Goal: Task Accomplishment & Management: Use online tool/utility

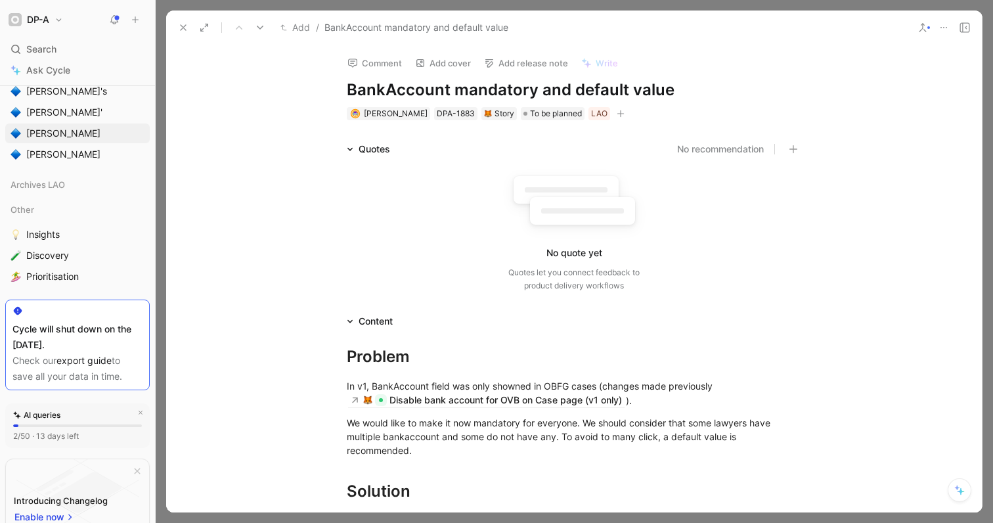
scroll to position [427, 0]
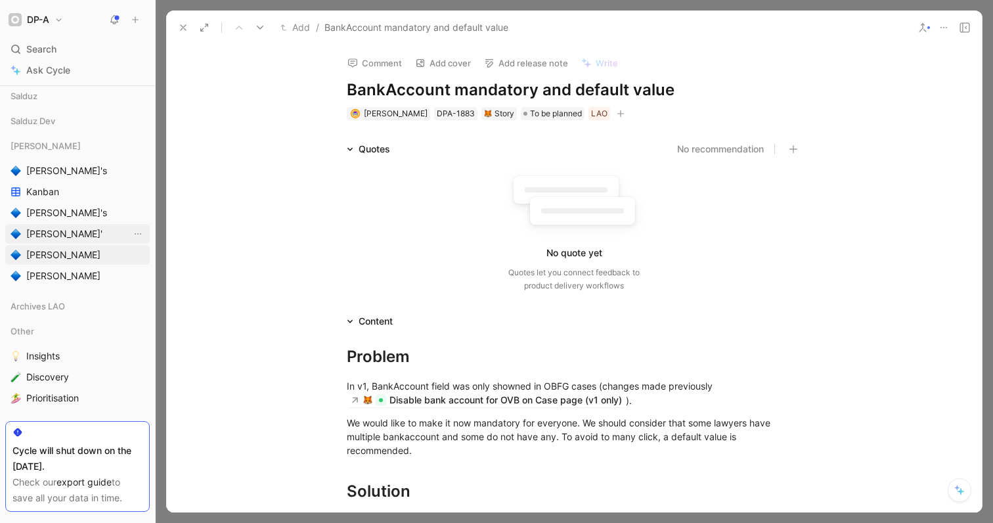
click at [39, 237] on span "[PERSON_NAME]'" at bounding box center [64, 233] width 76 height 13
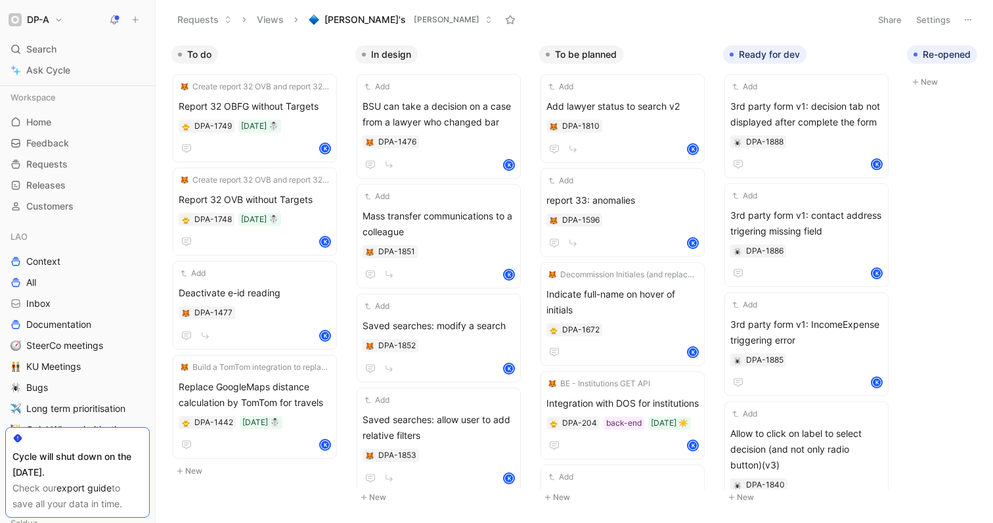
scroll to position [475, 0]
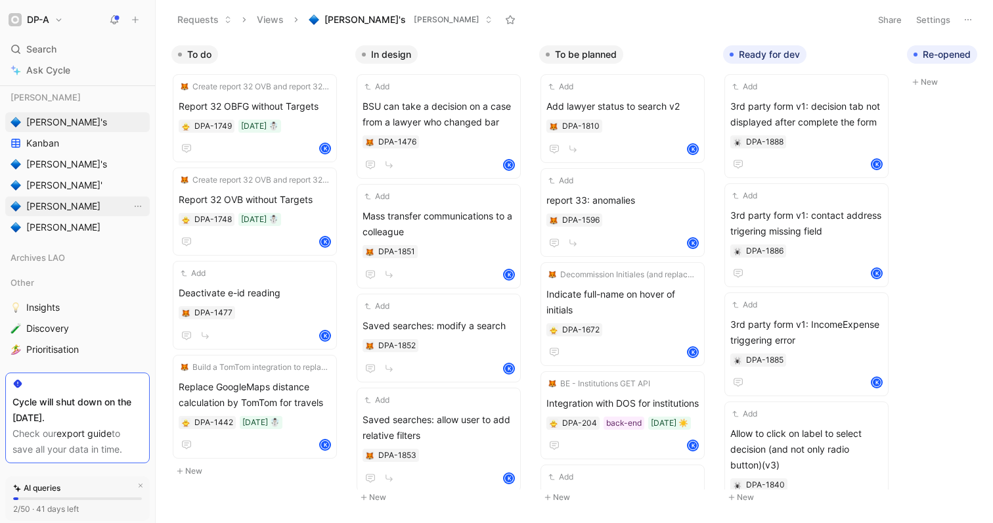
click at [61, 201] on span "[PERSON_NAME]" at bounding box center [63, 206] width 74 height 13
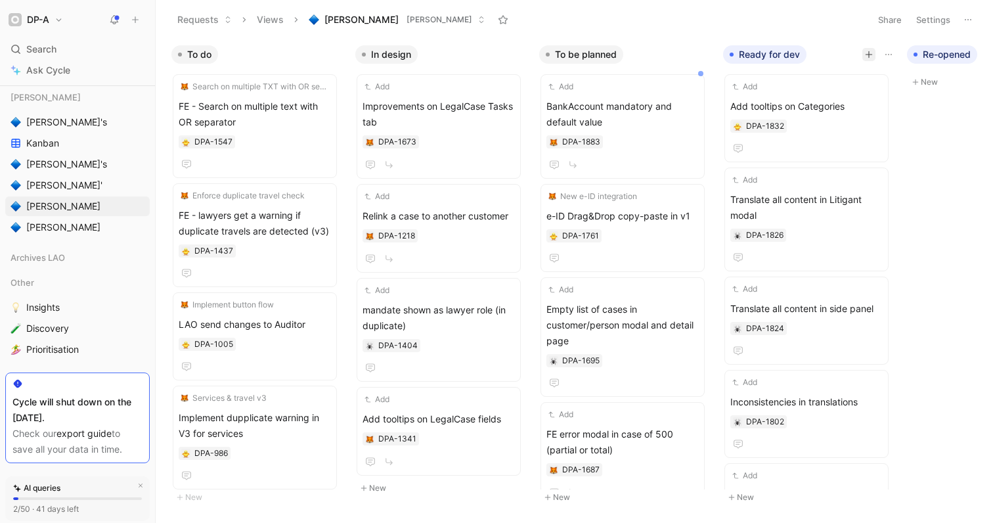
click at [863, 55] on button "button" at bounding box center [868, 54] width 13 height 13
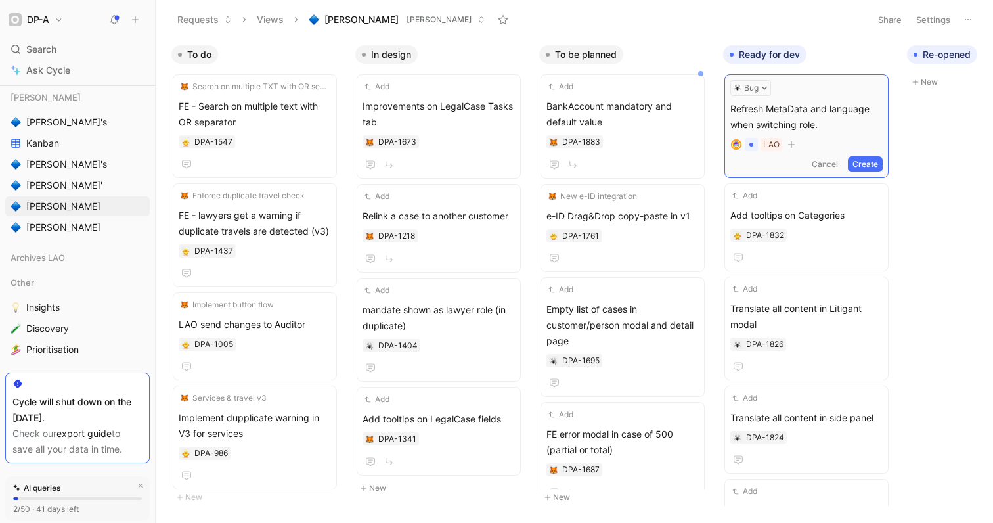
click at [872, 165] on button "Create" at bounding box center [864, 164] width 35 height 16
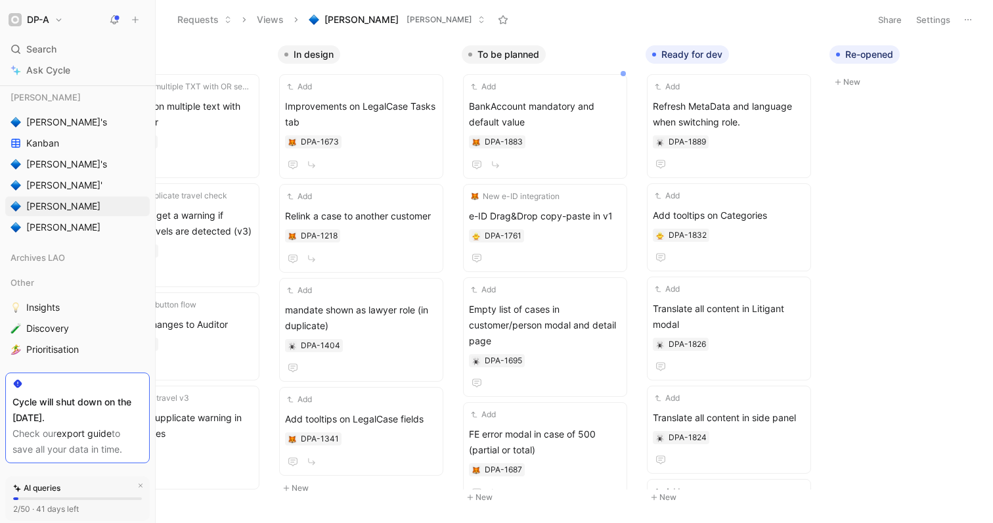
scroll to position [0, 334]
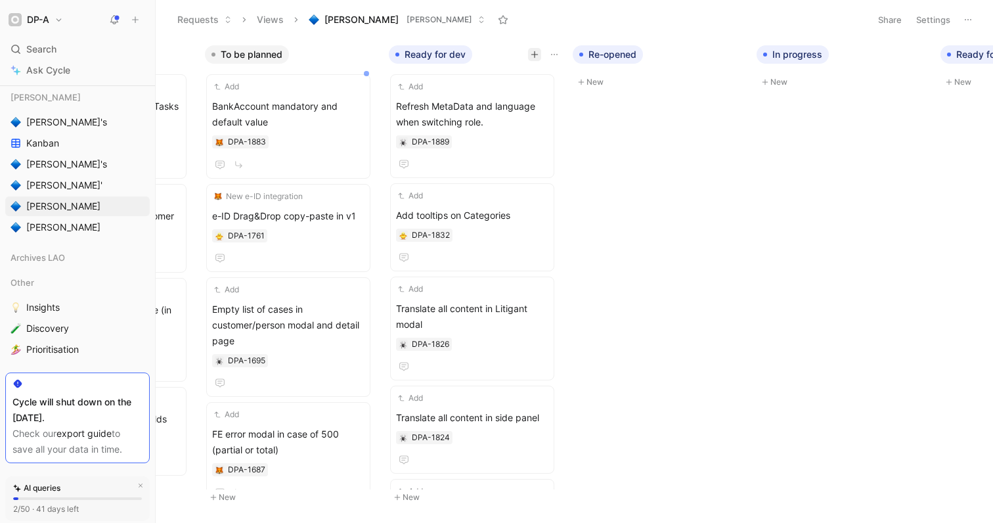
click at [536, 51] on icon "button" at bounding box center [534, 55] width 8 height 8
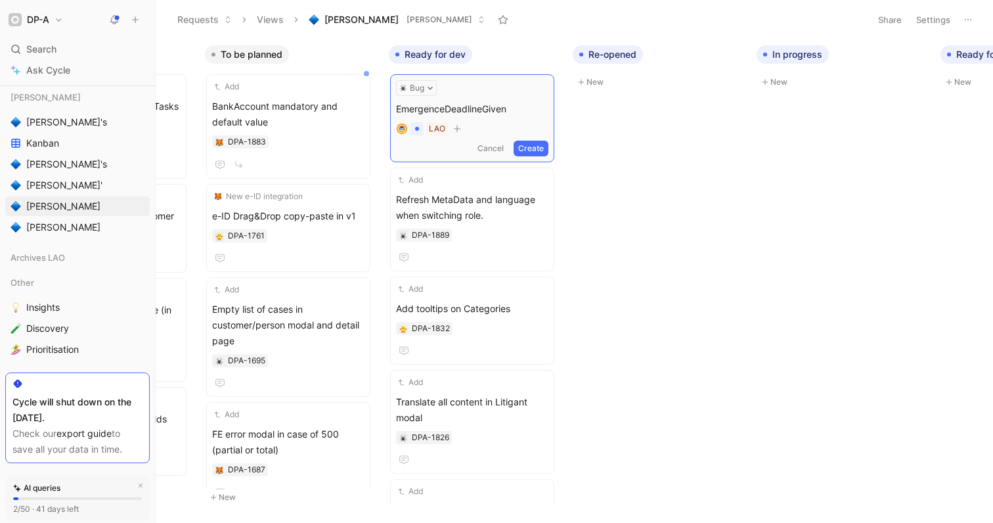
click at [444, 107] on span "EmergenceDeadlineGiven" at bounding box center [472, 109] width 152 height 16
click at [397, 107] on span "EmergencyDeadlineGiven" at bounding box center [472, 109] width 152 height 16
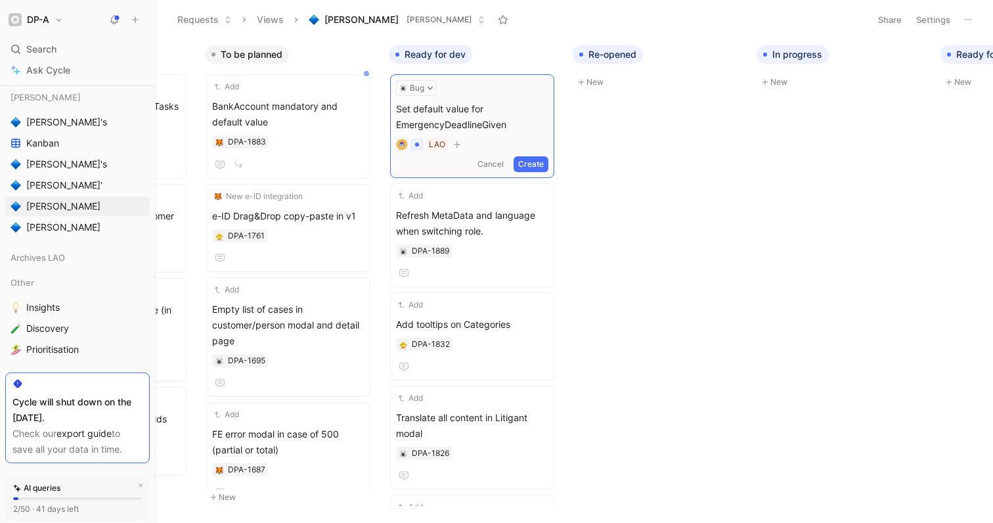
click at [520, 133] on form "Bug Set default value for EmergencyDeadlineGiven Untitled LAO Cancel Create" at bounding box center [472, 126] width 152 height 92
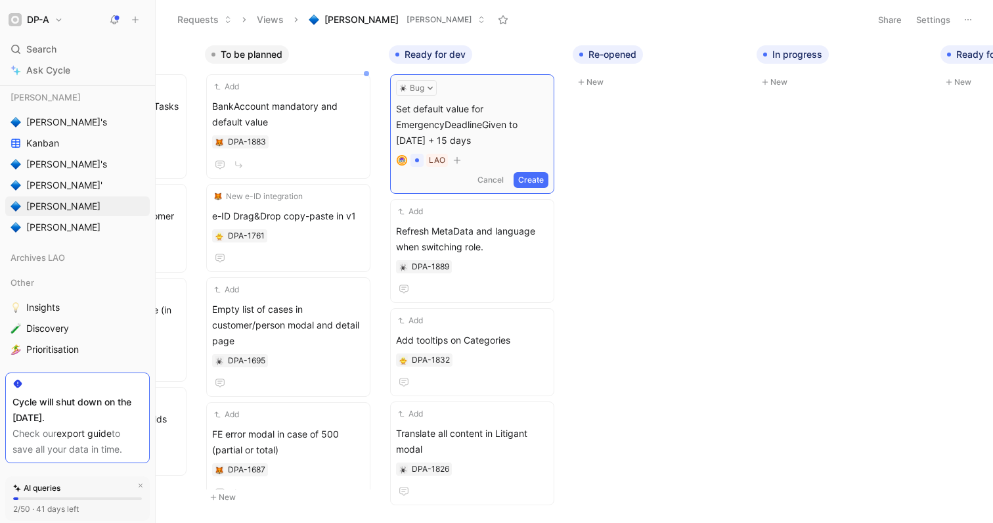
click at [533, 180] on button "Create" at bounding box center [530, 180] width 35 height 16
click at [439, 114] on span "Set default value for EmergencyDeadlineGiven to [DATE] + 15 days" at bounding box center [472, 121] width 152 height 47
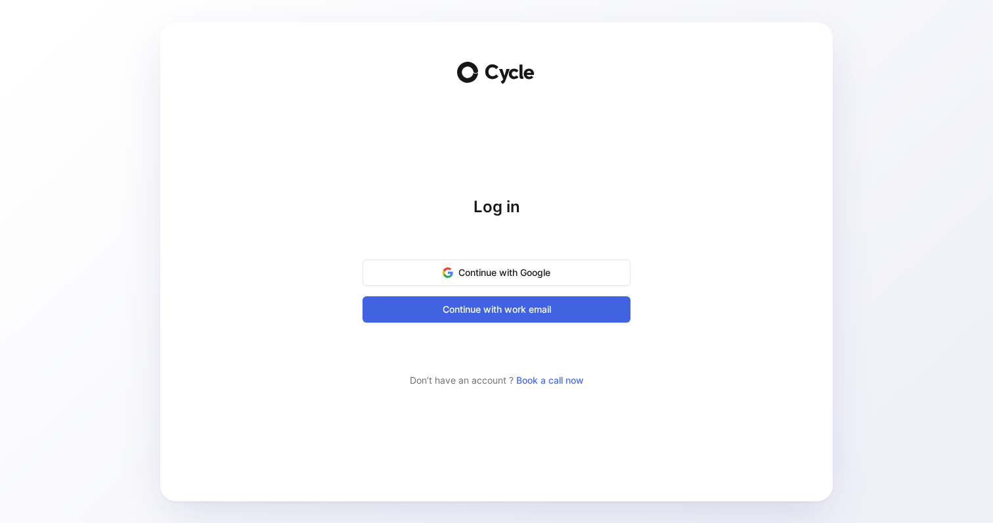
click at [484, 309] on span "Continue with work email" at bounding box center [496, 309] width 235 height 16
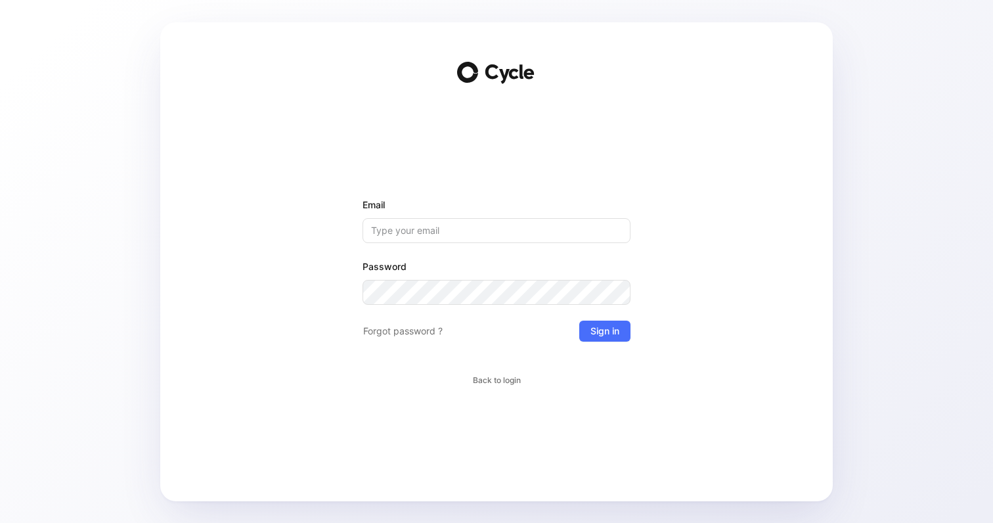
click at [407, 232] on input "Email" at bounding box center [496, 230] width 268 height 25
type input "[PERSON_NAME][EMAIL_ADDRESS][PERSON_NAME][DOMAIN_NAME]"
click at [609, 333] on span "Sign in" at bounding box center [604, 331] width 29 height 16
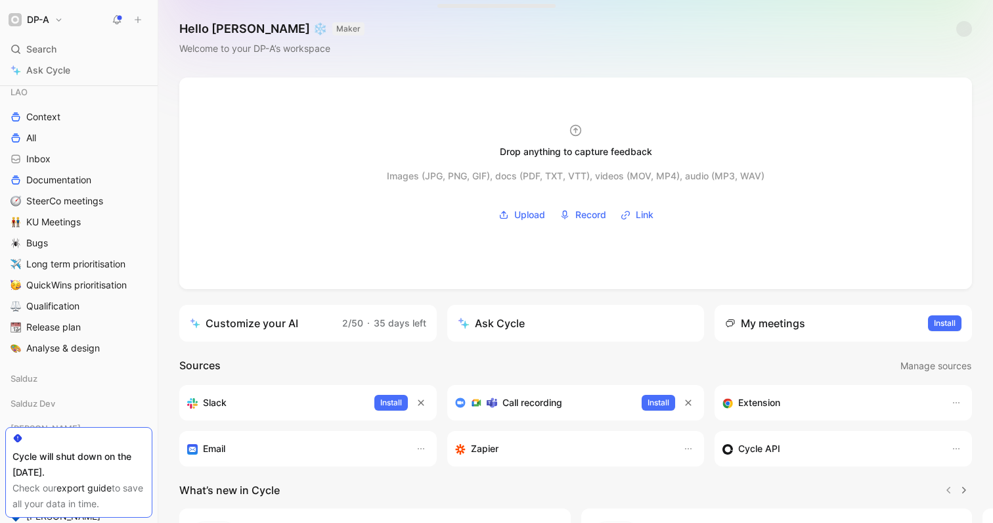
scroll to position [510, 0]
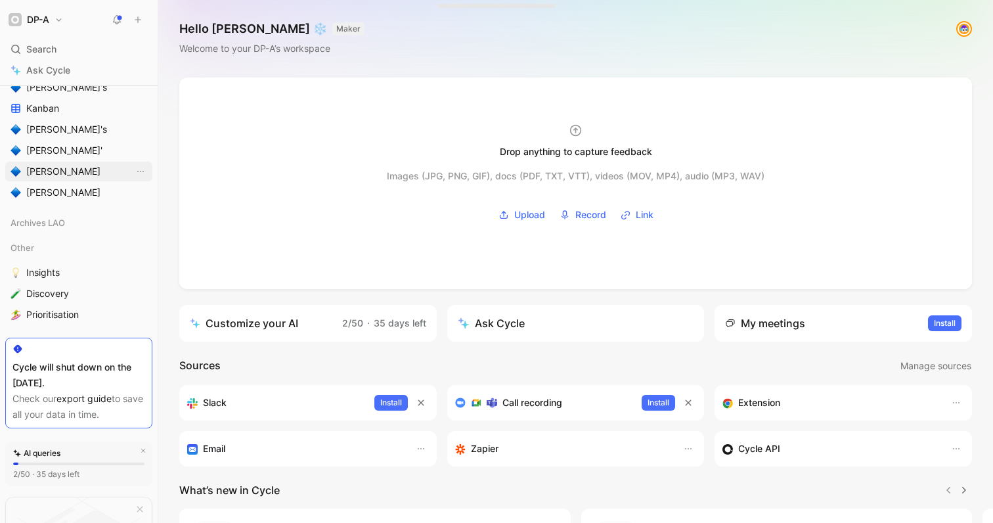
click at [51, 165] on span "[PERSON_NAME]" at bounding box center [63, 171] width 74 height 13
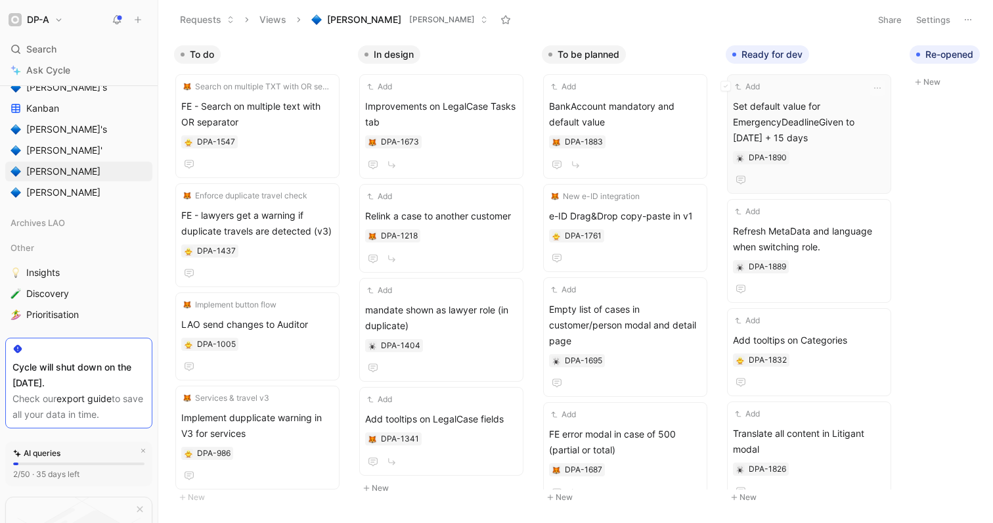
click at [790, 114] on span "Set default value for EmergencyDeadlineGiven to [DATE] + 15 days" at bounding box center [809, 121] width 152 height 47
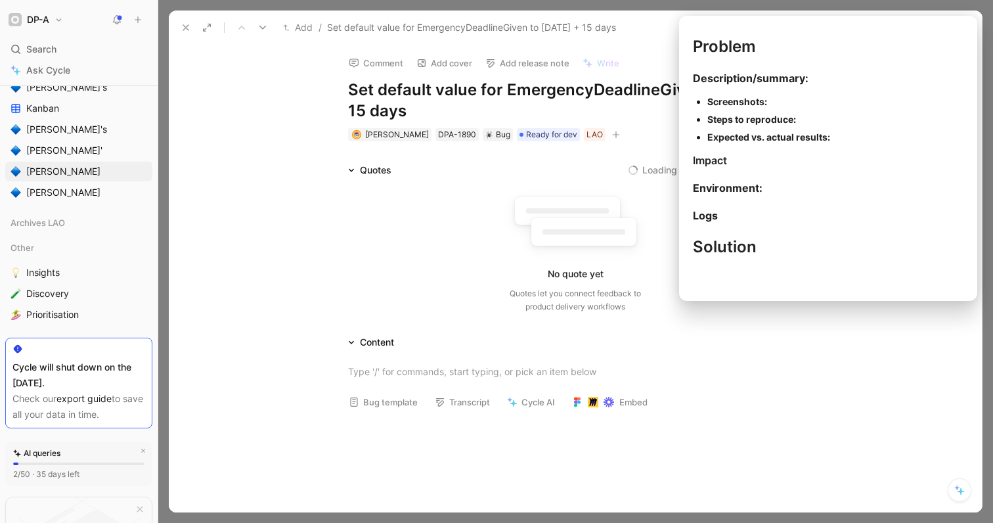
click at [380, 401] on button "Bug template" at bounding box center [383, 402] width 81 height 18
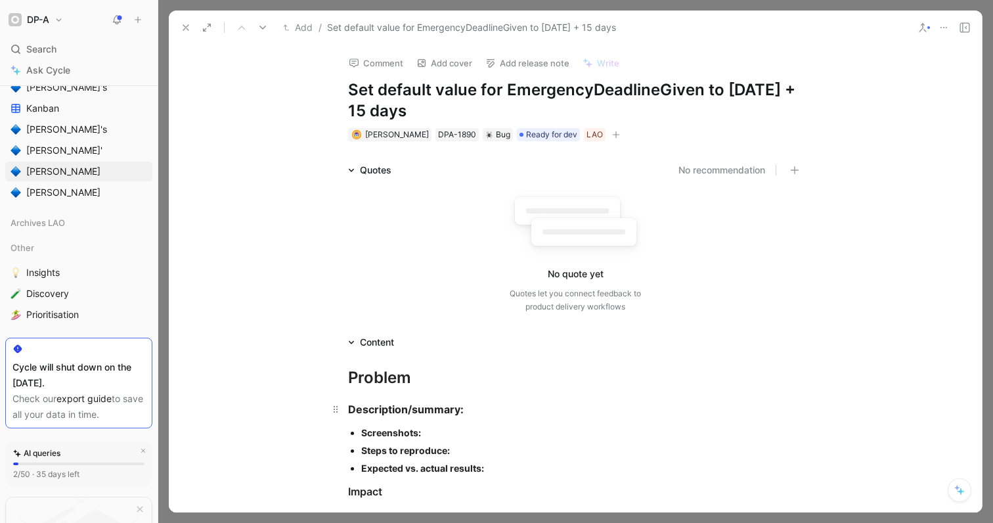
click at [486, 413] on div "Description/summary:" at bounding box center [575, 409] width 454 height 16
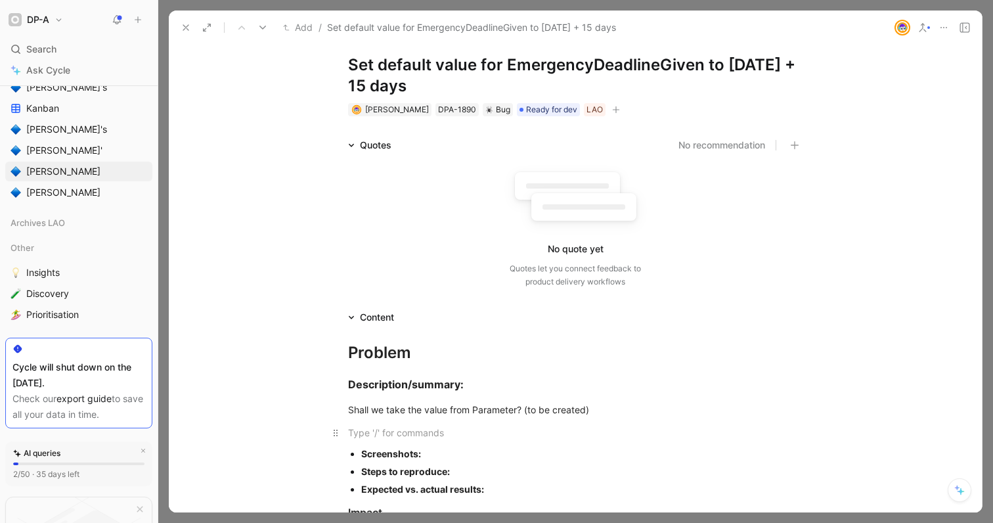
scroll to position [26, 0]
drag, startPoint x: 420, startPoint y: 443, endPoint x: 435, endPoint y: 457, distance: 20.0
click at [422, 445] on p "Screenshots:" at bounding box center [581, 452] width 441 height 18
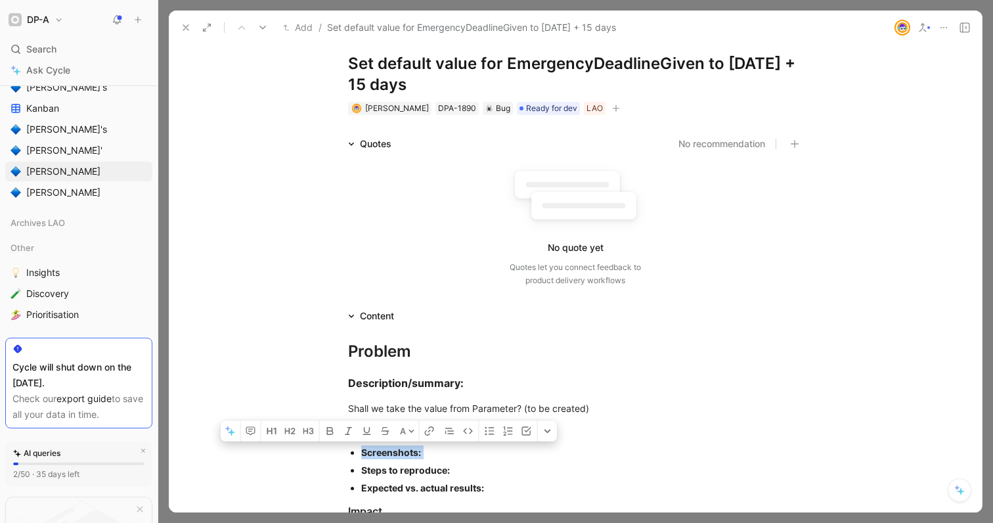
click at [435, 457] on div "Screenshots:" at bounding box center [581, 452] width 441 height 14
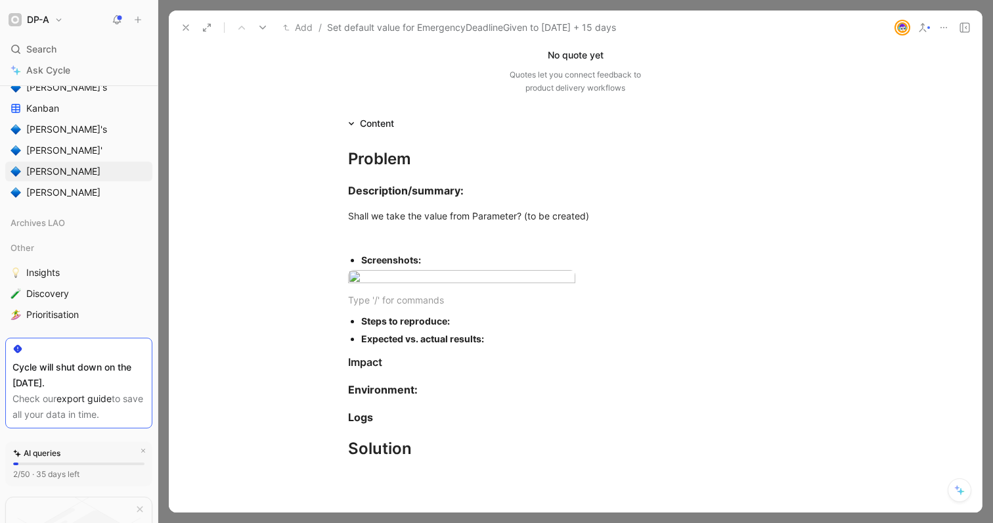
scroll to position [322, 0]
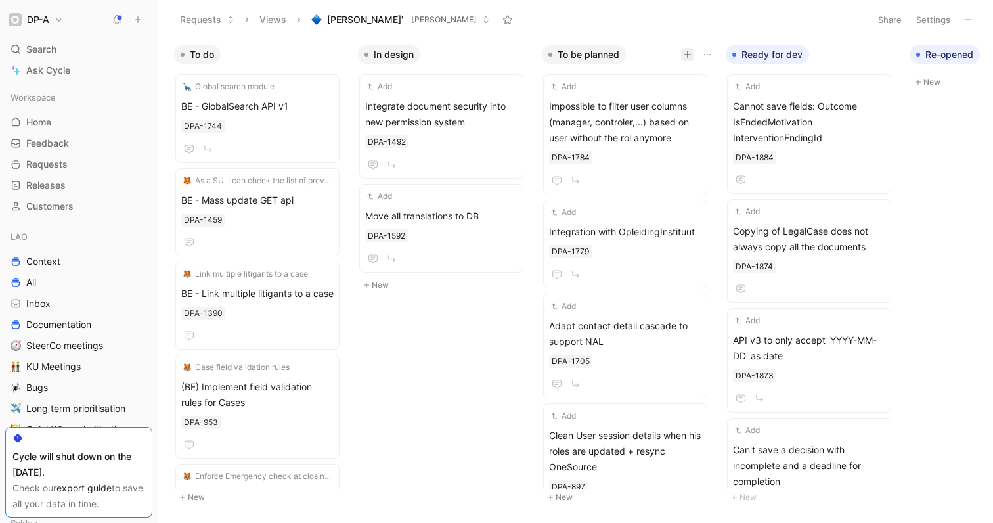
click at [685, 56] on icon "button" at bounding box center [687, 55] width 8 height 8
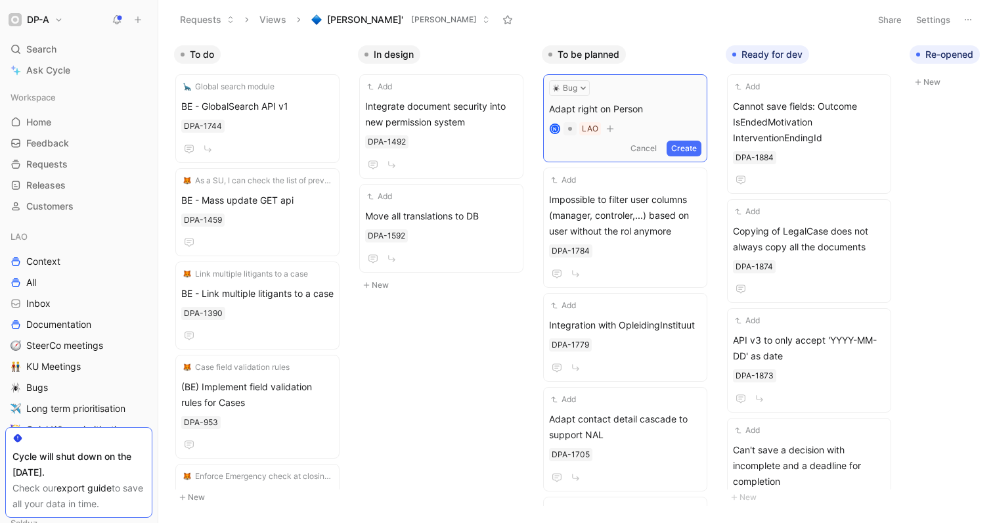
click at [689, 146] on button "Create" at bounding box center [683, 148] width 35 height 16
click at [649, 108] on span "Adapt right on Person" at bounding box center [625, 106] width 152 height 16
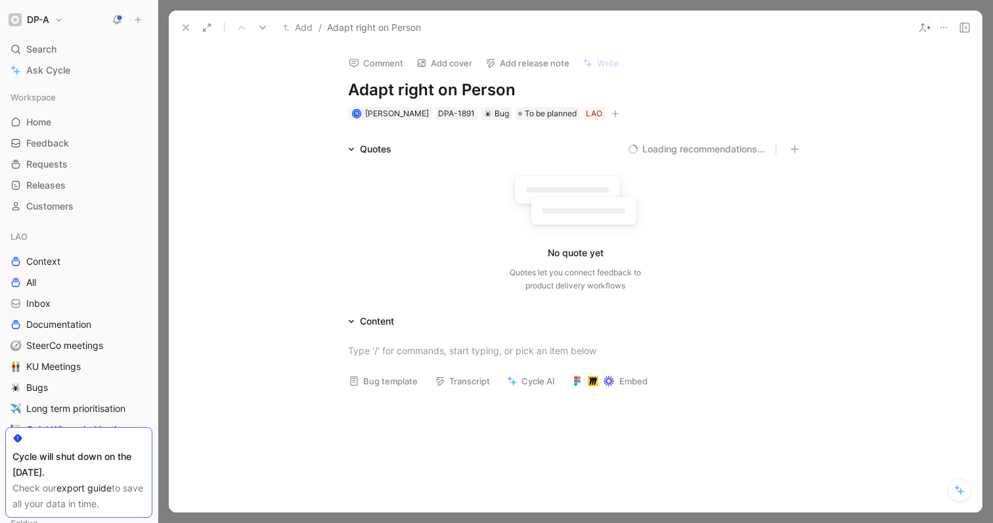
click at [374, 379] on button "Bug template" at bounding box center [383, 381] width 81 height 18
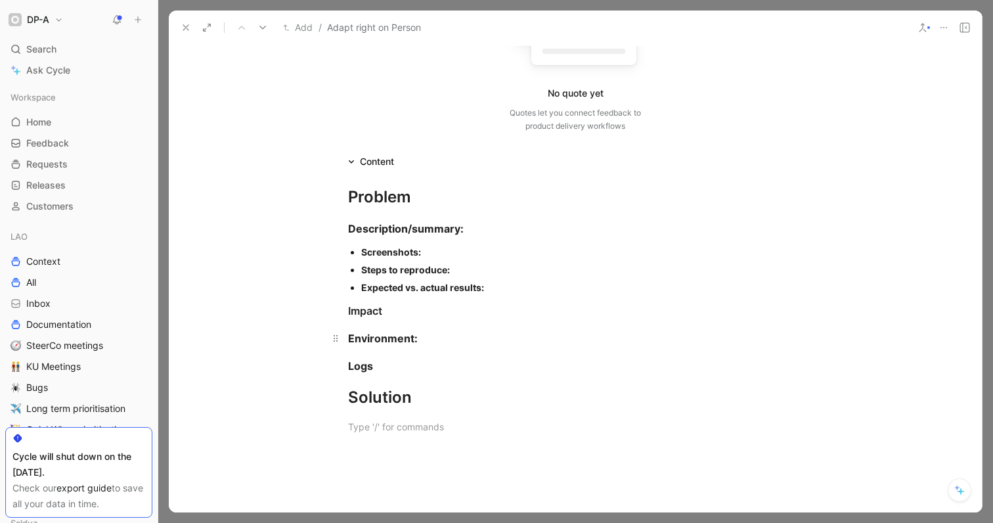
scroll to position [160, 0]
click at [432, 199] on div "Problem" at bounding box center [575, 196] width 454 height 24
click at [406, 317] on h3 "Impact" at bounding box center [575, 310] width 504 height 26
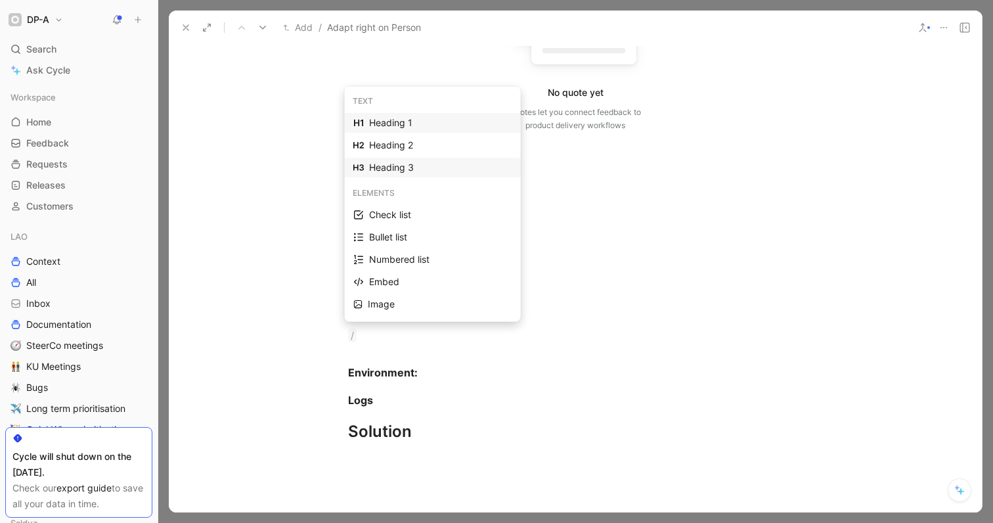
click at [422, 169] on div "Heading 3" at bounding box center [440, 168] width 143 height 16
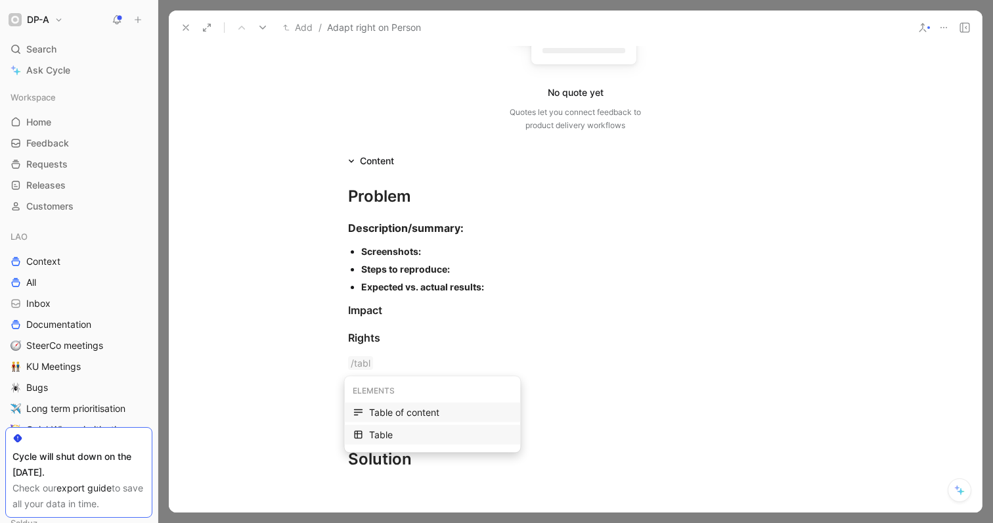
click at [395, 439] on div "Table" at bounding box center [440, 435] width 143 height 16
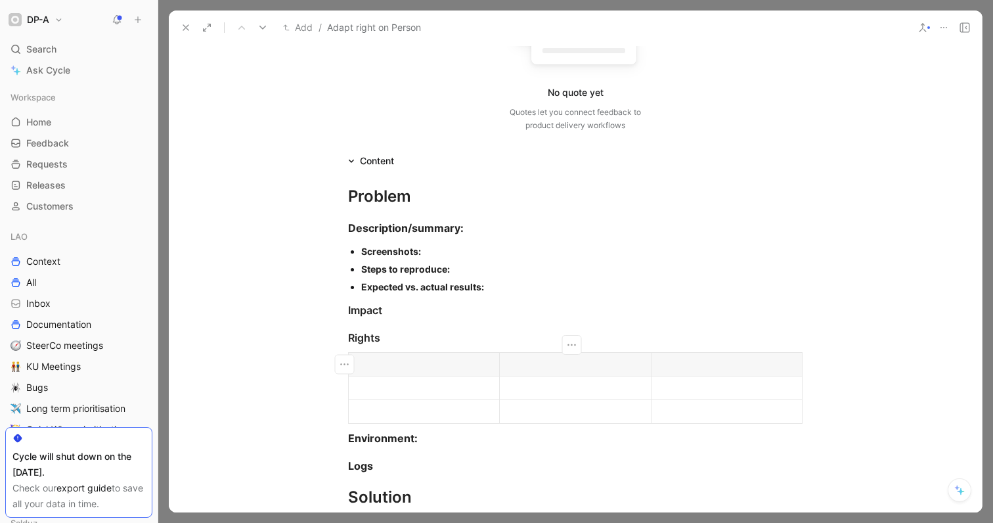
click at [561, 362] on div at bounding box center [574, 364] width 135 height 14
click at [729, 348] on button "button" at bounding box center [723, 345] width 20 height 20
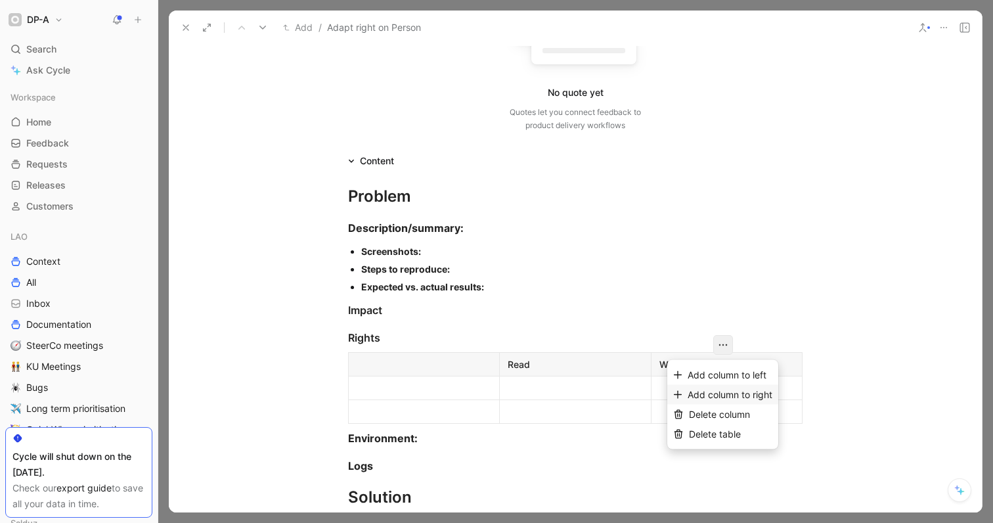
click at [752, 393] on span "Add column to right" at bounding box center [729, 394] width 85 height 11
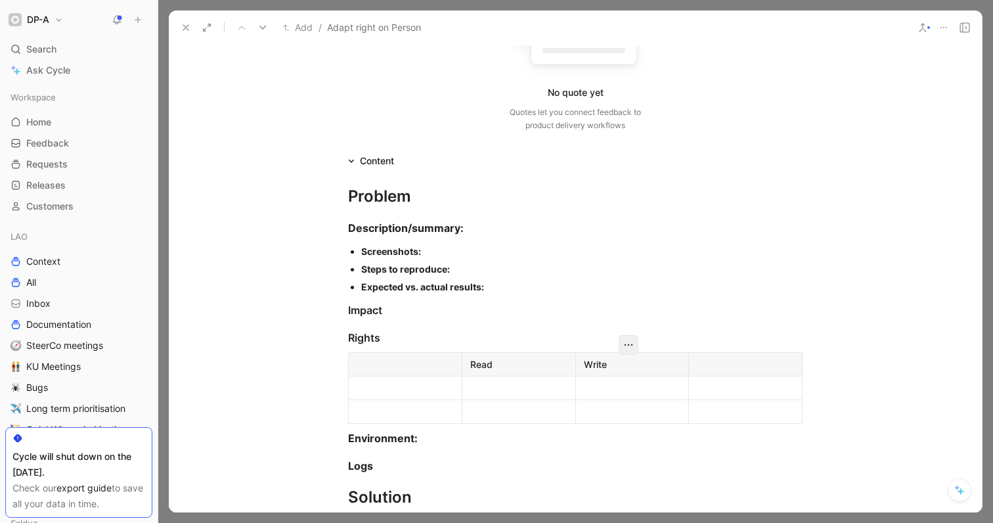
click at [624, 343] on icon "button" at bounding box center [628, 344] width 13 height 13
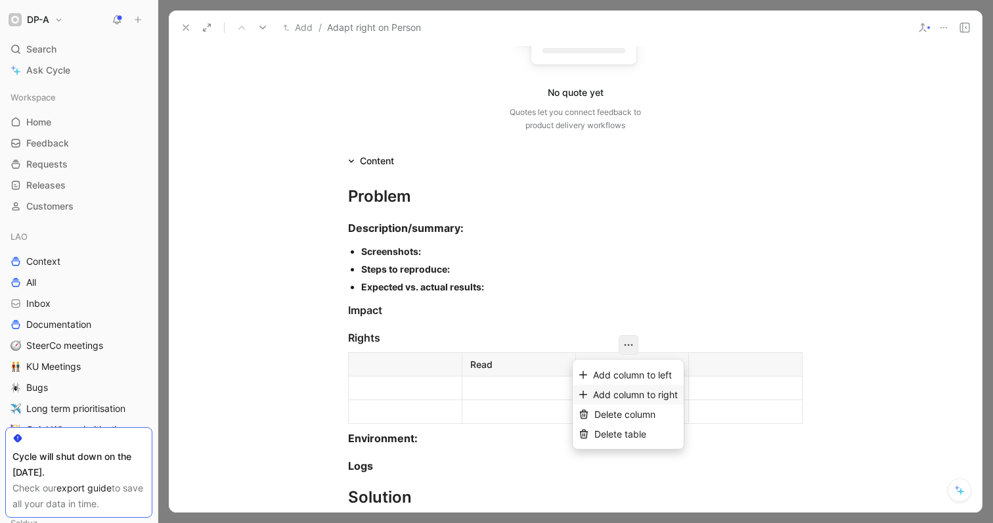
click at [668, 391] on span "Add column to right" at bounding box center [635, 394] width 85 height 11
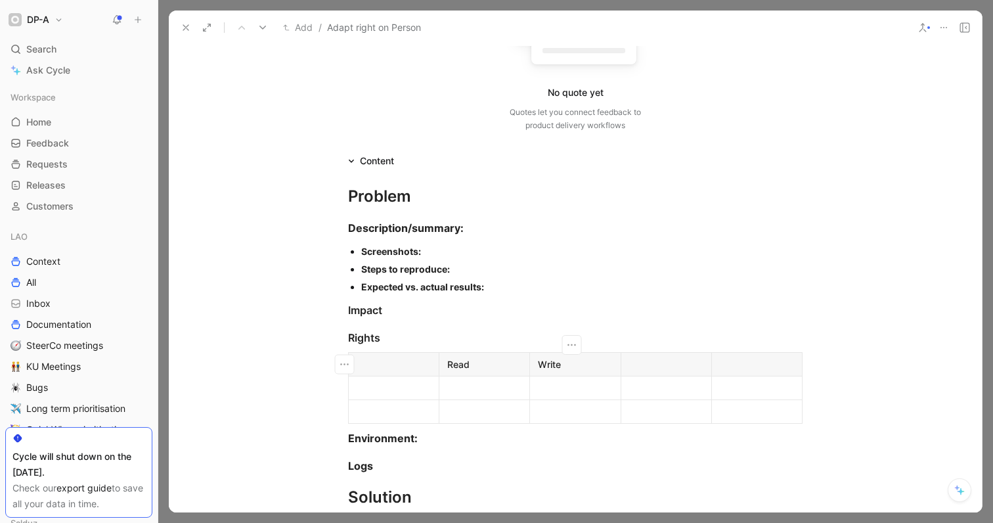
click at [639, 368] on div at bounding box center [666, 364] width 74 height 14
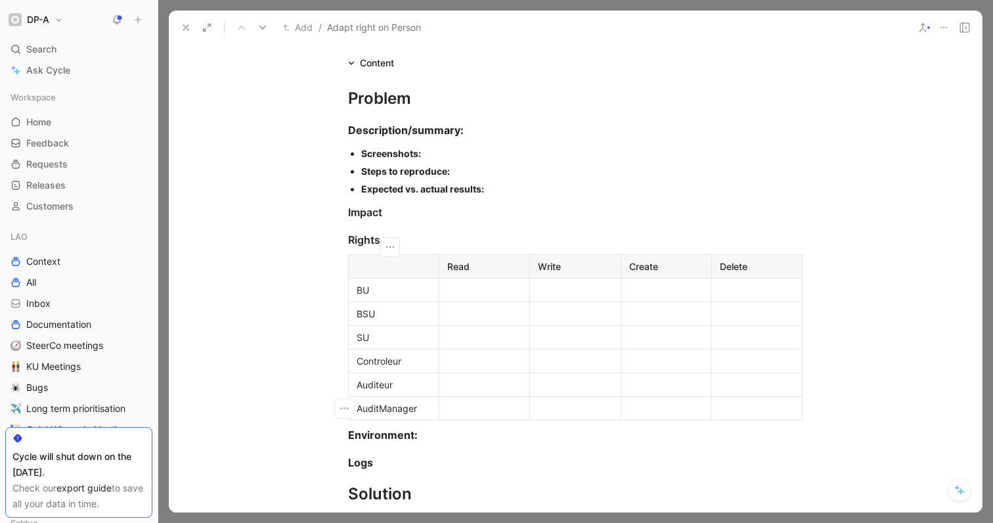
scroll to position [263, 0]
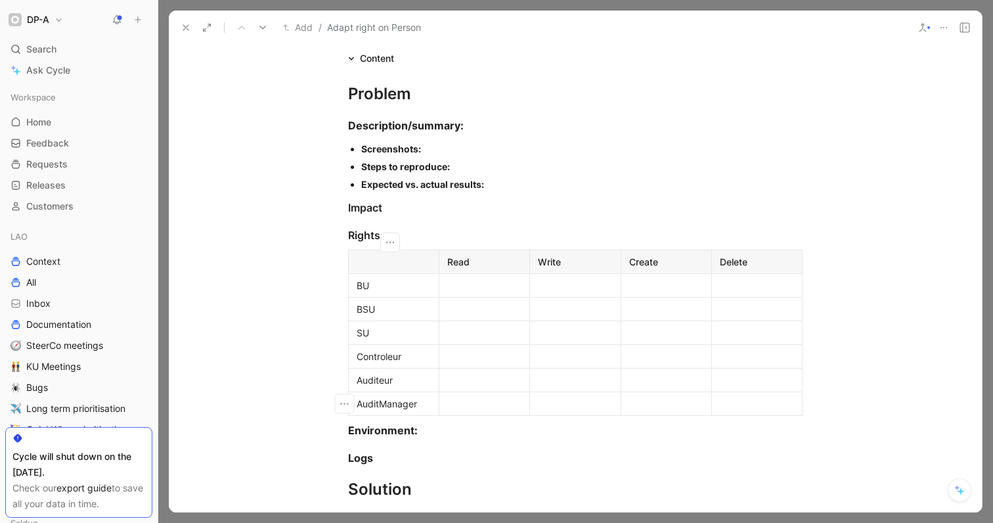
click at [756, 403] on div at bounding box center [756, 403] width 74 height 14
click at [494, 286] on div at bounding box center [484, 285] width 74 height 14
click at [591, 281] on div at bounding box center [575, 285] width 74 height 14
click at [576, 378] on div at bounding box center [575, 380] width 74 height 14
click at [729, 447] on div at bounding box center [756, 451] width 74 height 14
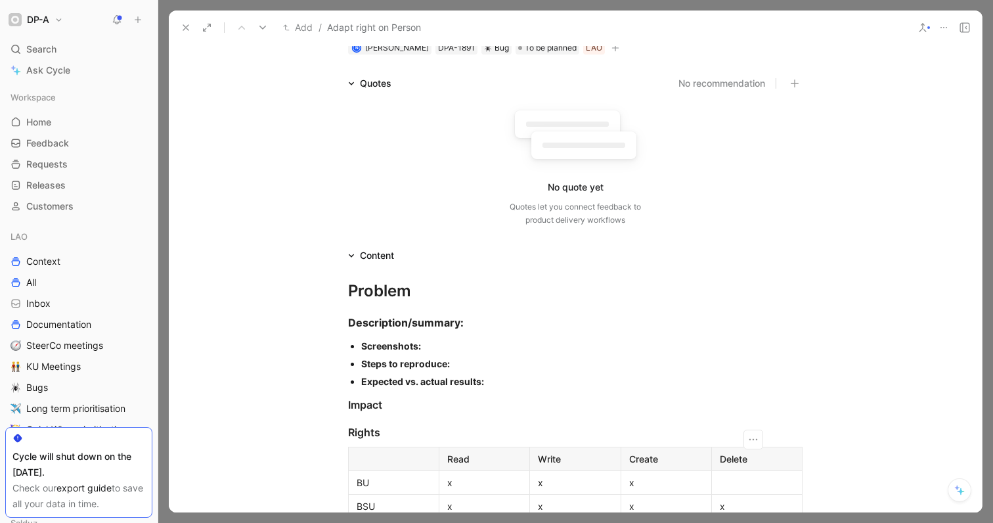
scroll to position [0, 0]
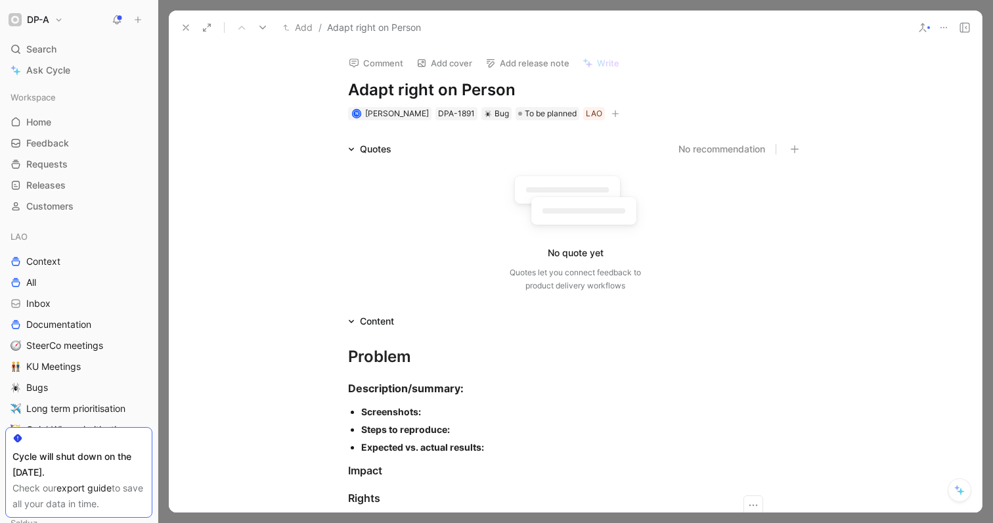
click at [345, 89] on div "Comment Add cover Add release note Write Adapt right on Person N Nicolas Gielen…" at bounding box center [575, 83] width 504 height 77
drag, startPoint x: 346, startPoint y: 90, endPoint x: 389, endPoint y: 89, distance: 43.3
click at [389, 89] on h1 "Adapt right on Person" at bounding box center [575, 89] width 454 height 21
drag, startPoint x: 375, startPoint y: 89, endPoint x: 411, endPoint y: 96, distance: 36.2
click at [411, 96] on h1 "Set right on Person" at bounding box center [575, 89] width 454 height 21
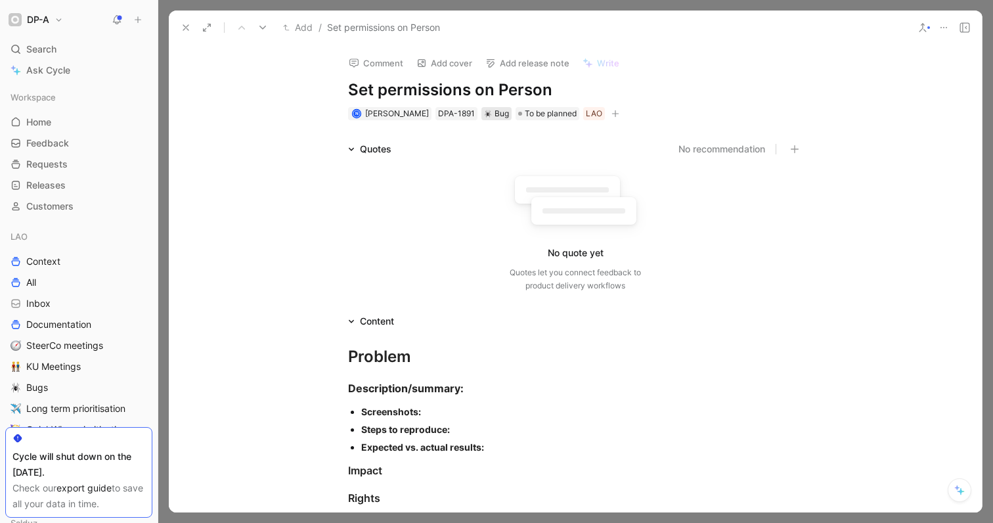
click at [492, 115] on div "Bug" at bounding box center [496, 113] width 25 height 13
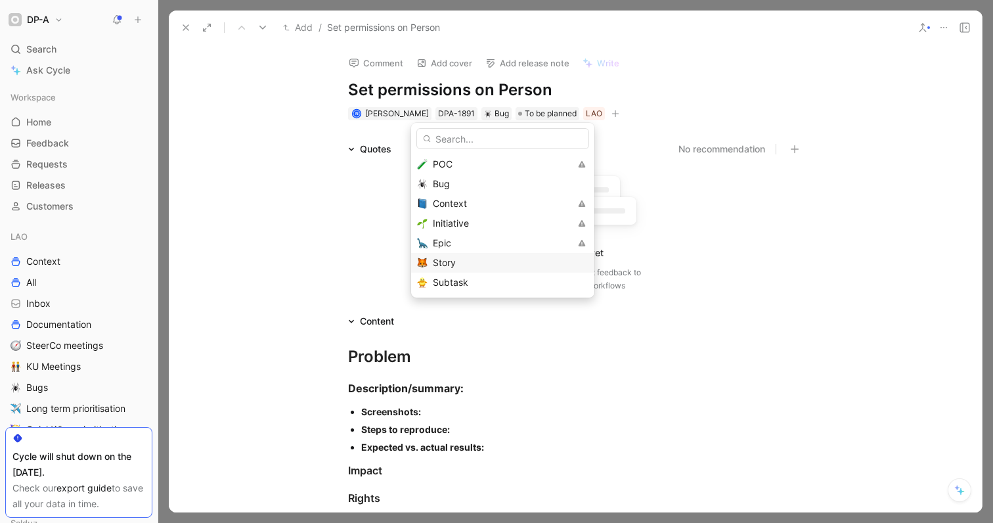
click at [442, 267] on span "Story" at bounding box center [444, 262] width 23 height 11
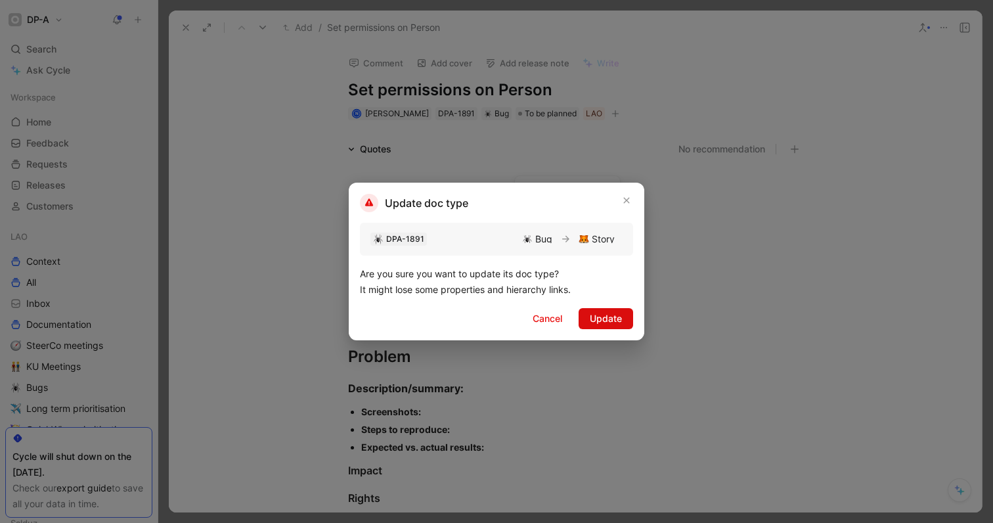
click at [600, 321] on span "Update" at bounding box center [605, 319] width 32 height 16
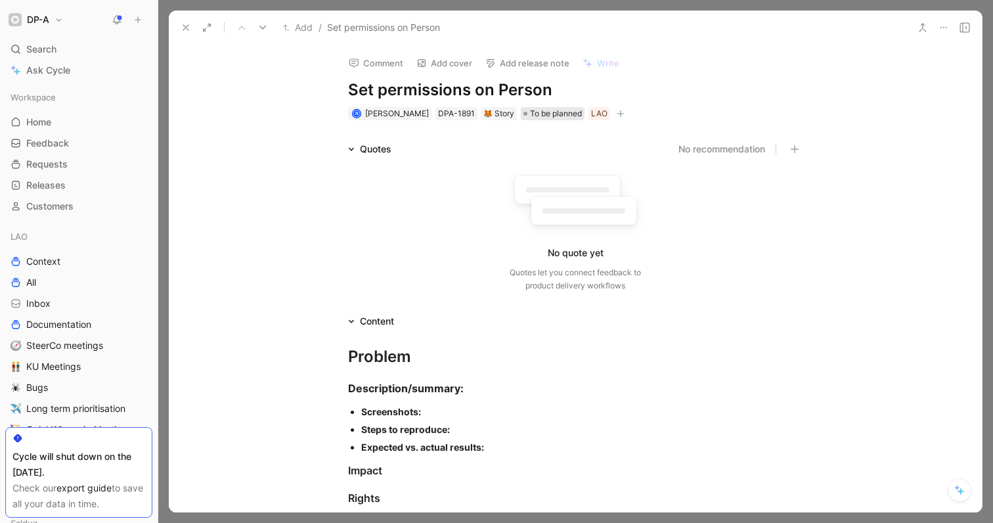
click at [552, 118] on span "To be planned" at bounding box center [556, 113] width 52 height 13
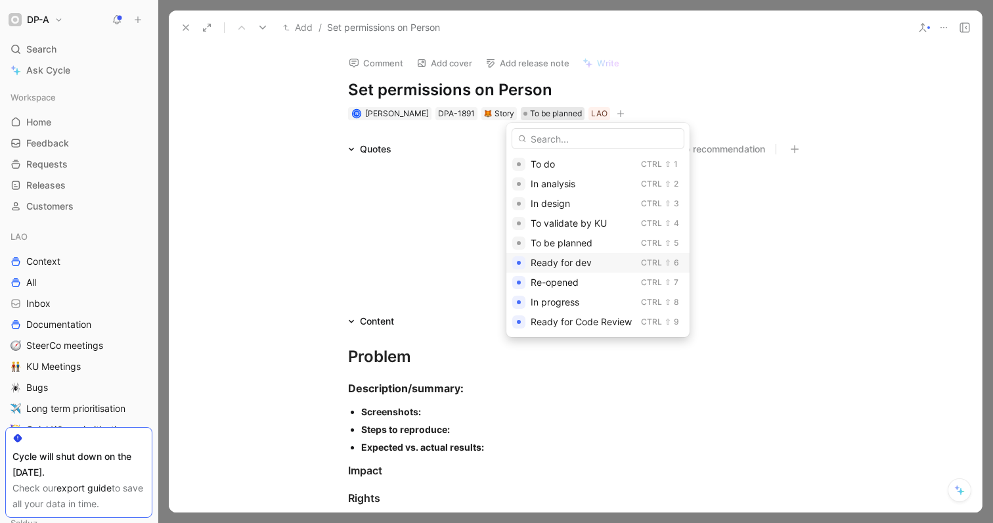
click at [571, 265] on span "Ready for dev" at bounding box center [560, 262] width 61 height 11
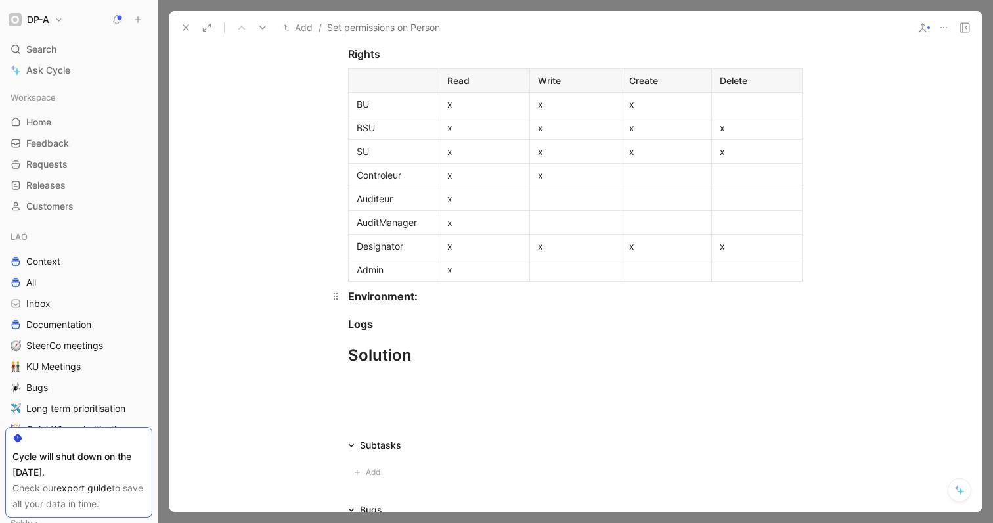
scroll to position [223, 0]
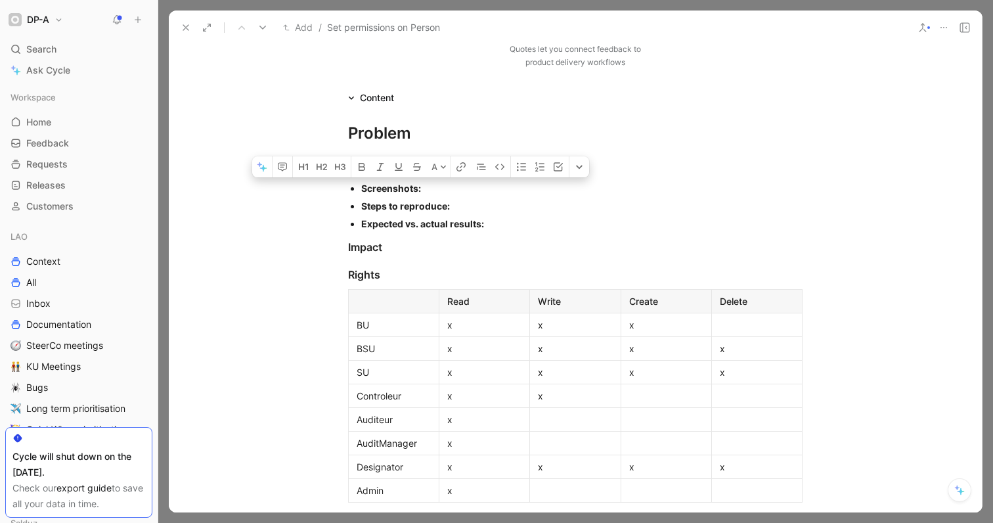
drag, startPoint x: 466, startPoint y: 214, endPoint x: 344, endPoint y: 182, distance: 126.3
click at [344, 182] on ul "Screenshots: Steps to reproduce: Expected vs. actual results:" at bounding box center [575, 205] width 504 height 53
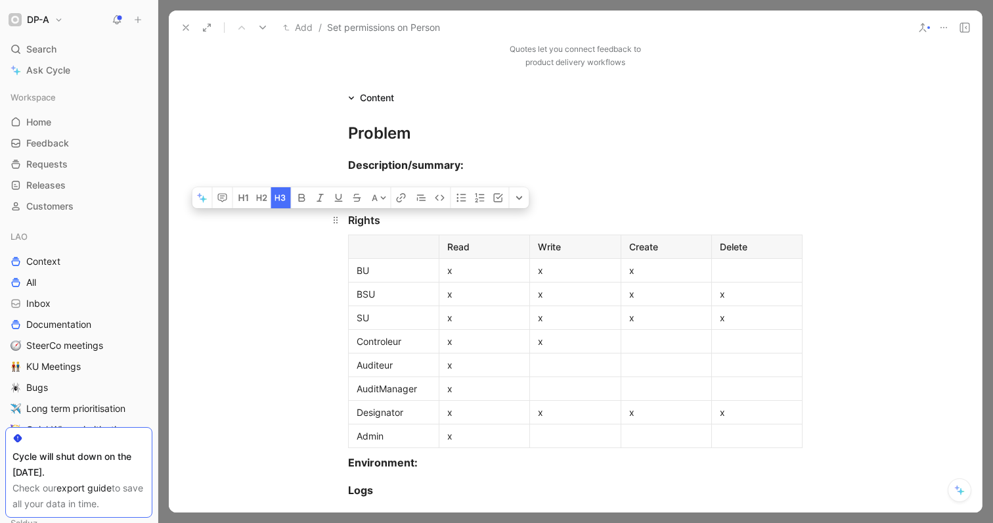
drag, startPoint x: 379, startPoint y: 222, endPoint x: 342, endPoint y: 225, distance: 36.9
click at [341, 225] on h3 "Rights" at bounding box center [575, 220] width 504 height 26
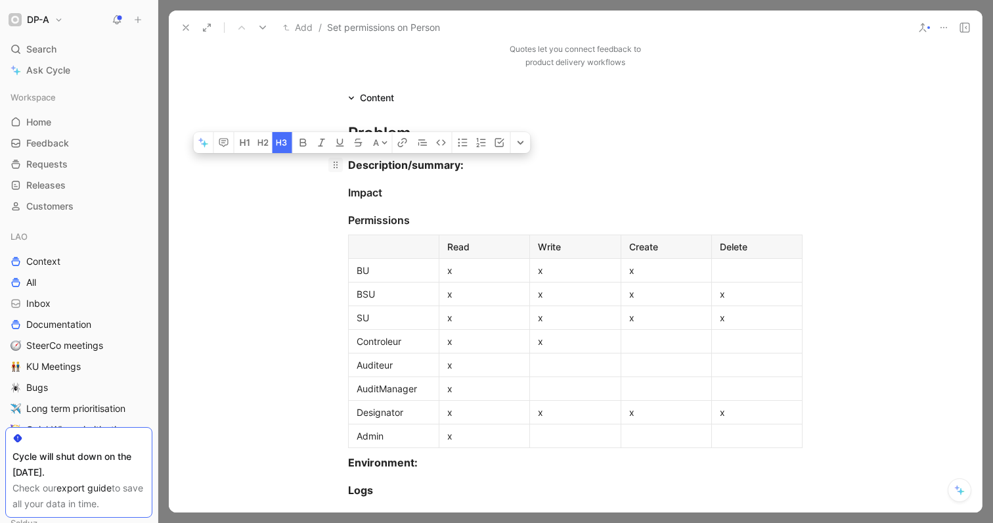
drag, startPoint x: 400, startPoint y: 198, endPoint x: 333, endPoint y: 167, distance: 74.0
click at [333, 167] on div "Problem Description/summary: Impact Permissions Read Write Create Delete BU x x…" at bounding box center [575, 339] width 813 height 466
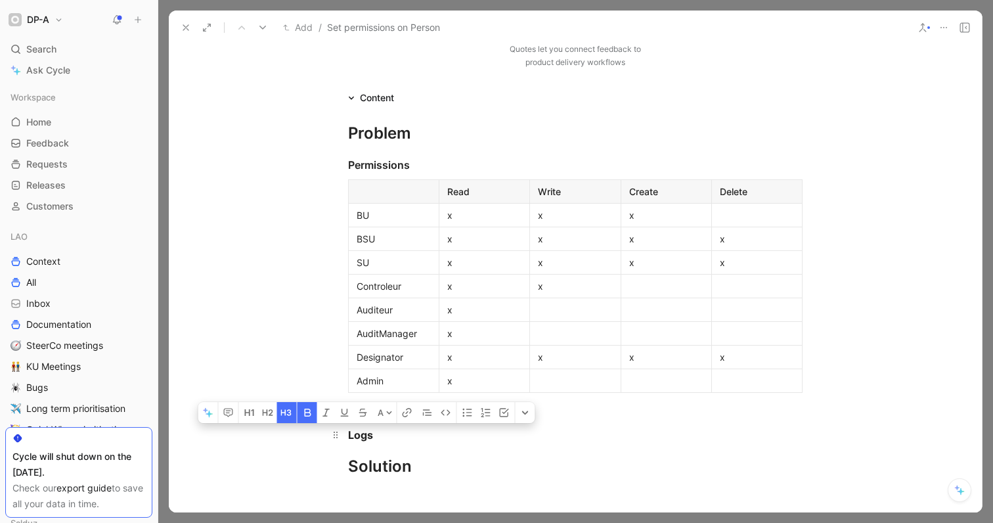
drag, startPoint x: 368, startPoint y: 439, endPoint x: 360, endPoint y: 423, distance: 17.3
click at [349, 422] on h3 "Logs" at bounding box center [575, 434] width 504 height 26
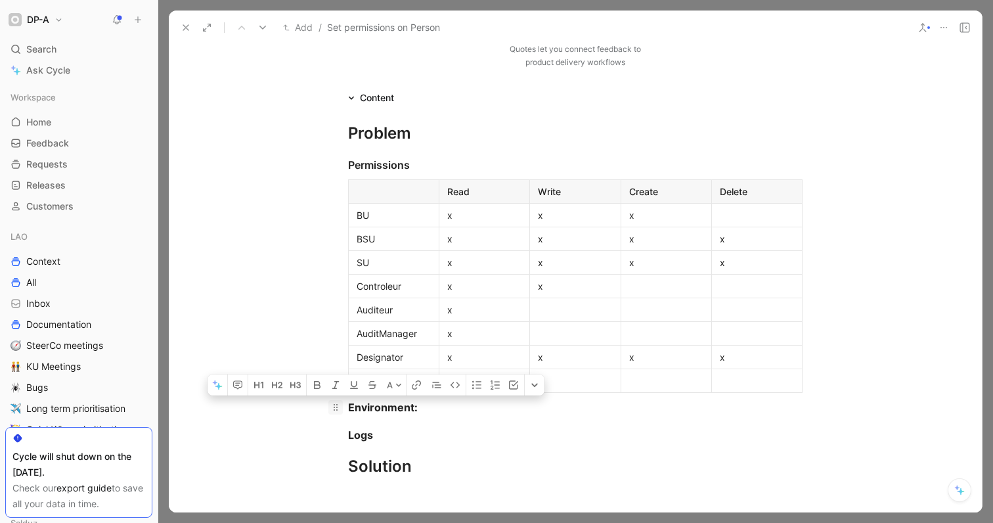
drag, startPoint x: 433, startPoint y: 466, endPoint x: 326, endPoint y: 413, distance: 120.1
click at [326, 413] on div "Problem Permissions Read Write Create Delete BU x x x BSU x x x x SU x x x x Co…" at bounding box center [575, 311] width 813 height 411
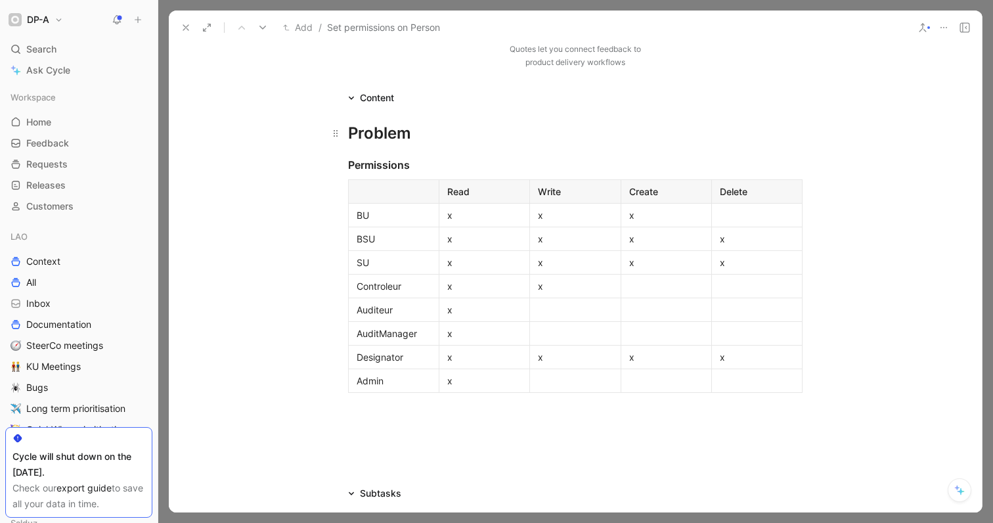
click at [375, 139] on div "Problem" at bounding box center [575, 133] width 454 height 24
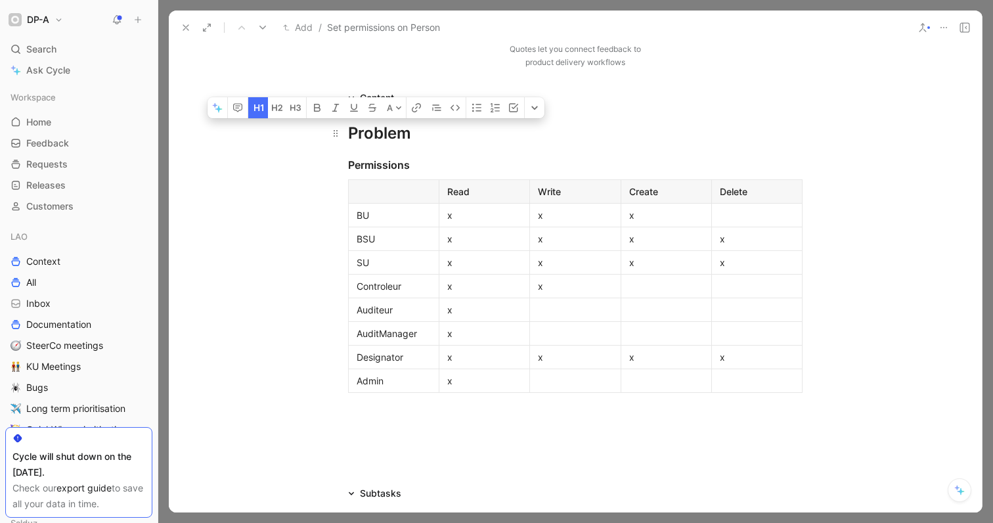
click at [375, 139] on div "Problem" at bounding box center [575, 133] width 454 height 24
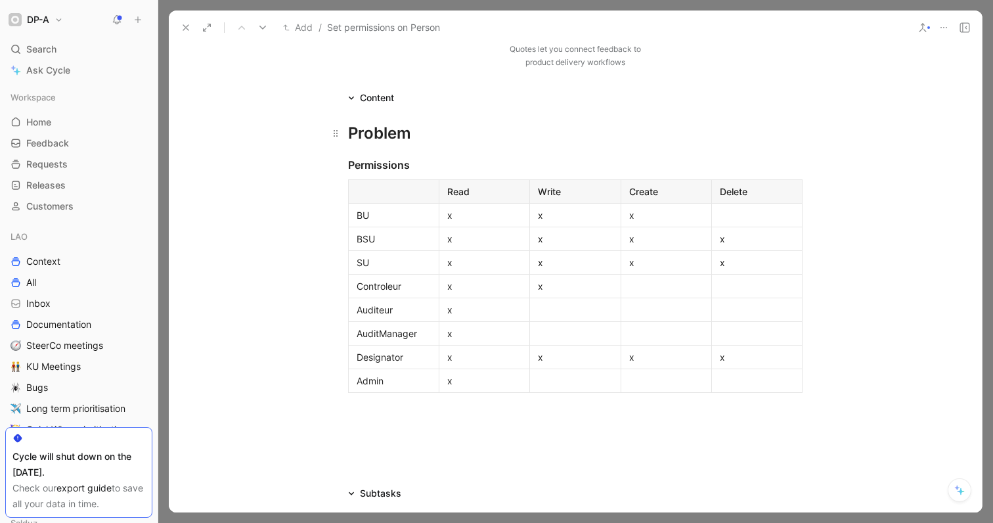
click at [382, 130] on div "Problem" at bounding box center [575, 133] width 454 height 24
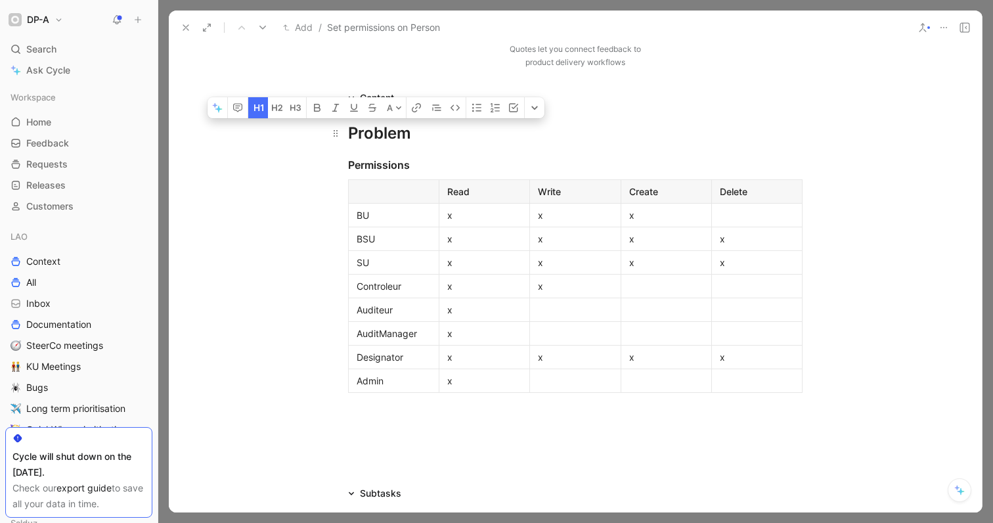
click at [382, 130] on div "Problem" at bounding box center [575, 133] width 454 height 24
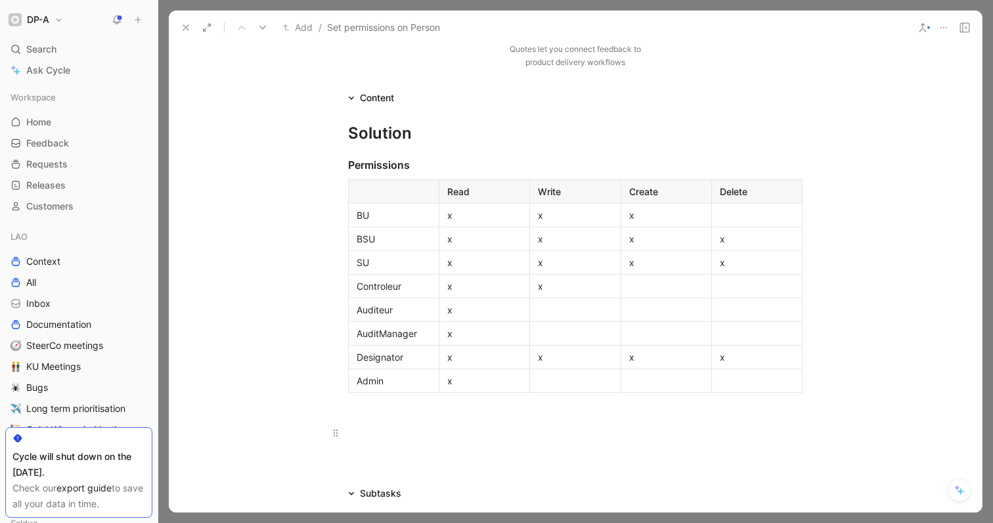
click at [364, 436] on div at bounding box center [575, 432] width 454 height 14
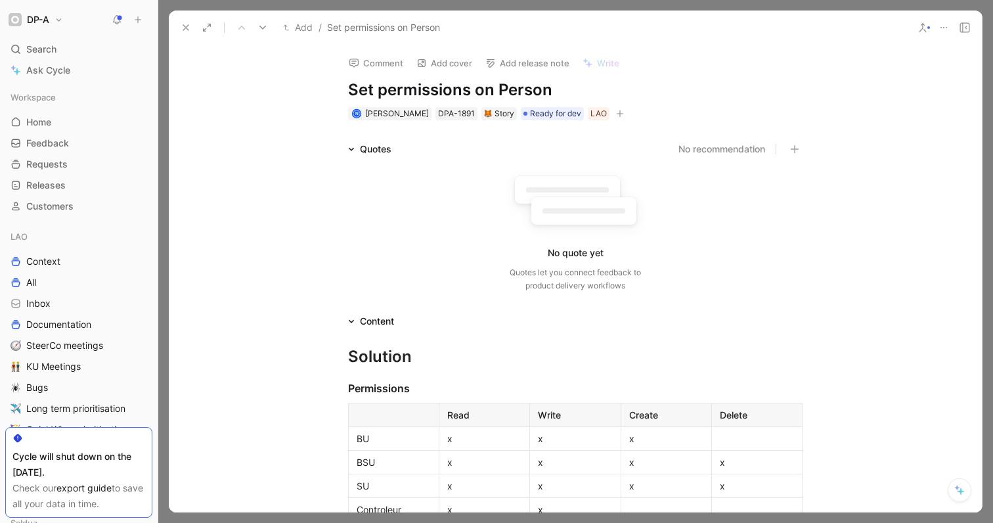
scroll to position [0, 0]
click at [581, 94] on h1 "Set permissions on Person" at bounding box center [575, 89] width 454 height 21
click at [420, 392] on div "Permissions" at bounding box center [575, 388] width 454 height 16
click at [562, 89] on h1 "Set permissions on Person" at bounding box center [575, 89] width 454 height 21
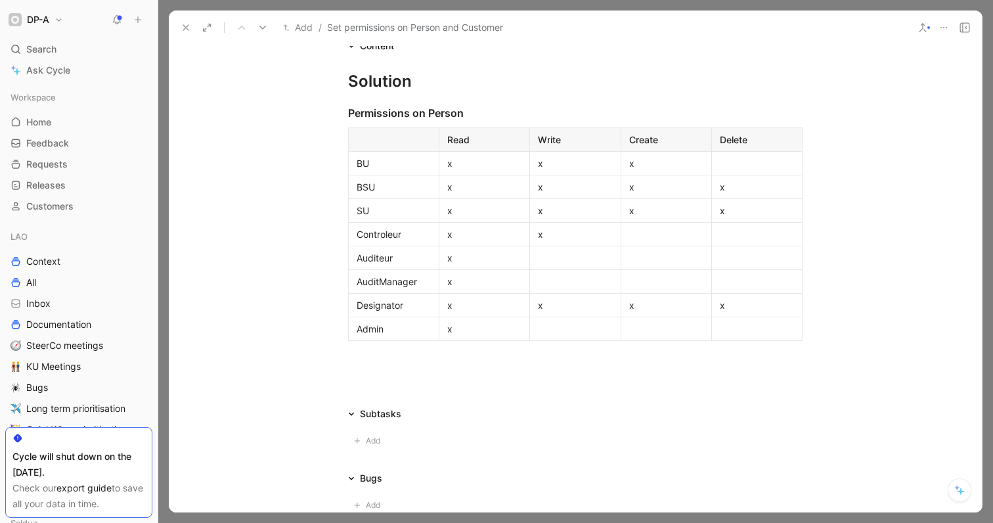
scroll to position [287, 0]
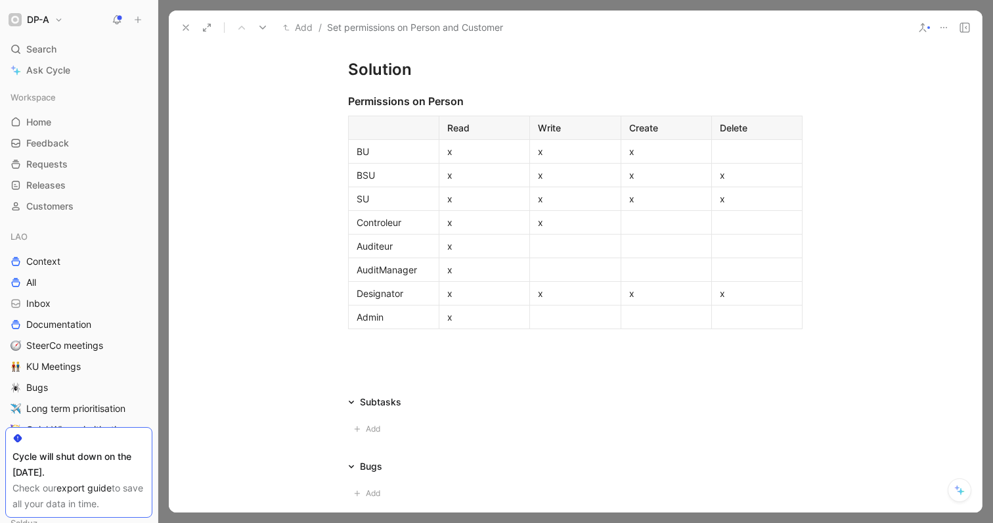
click at [361, 363] on div at bounding box center [575, 370] width 813 height 16
click at [429, 206] on p "SU" at bounding box center [393, 199] width 85 height 18
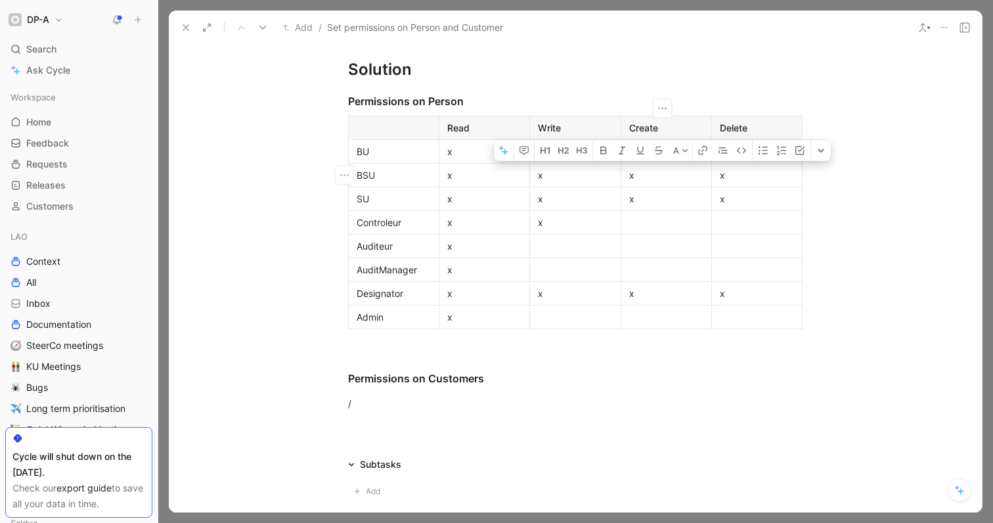
drag, startPoint x: 421, startPoint y: 130, endPoint x: 697, endPoint y: 236, distance: 295.9
click at [696, 184] on tbody "Read Write Create Delete BU x x x BSU x x x x SU x x x x Controleur x x Auditeu…" at bounding box center [576, 222] width 454 height 213
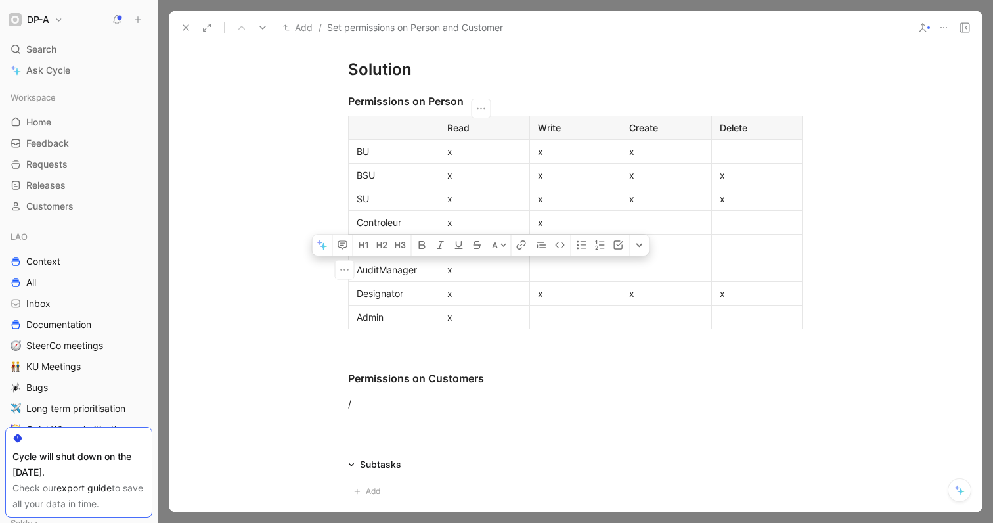
drag, startPoint x: 736, startPoint y: 318, endPoint x: 476, endPoint y: 261, distance: 266.0
click at [476, 261] on tbody "Read Write Create Delete BU x x x BSU x x x x SU x x x x Controleur x x Auditeu…" at bounding box center [576, 222] width 454 height 213
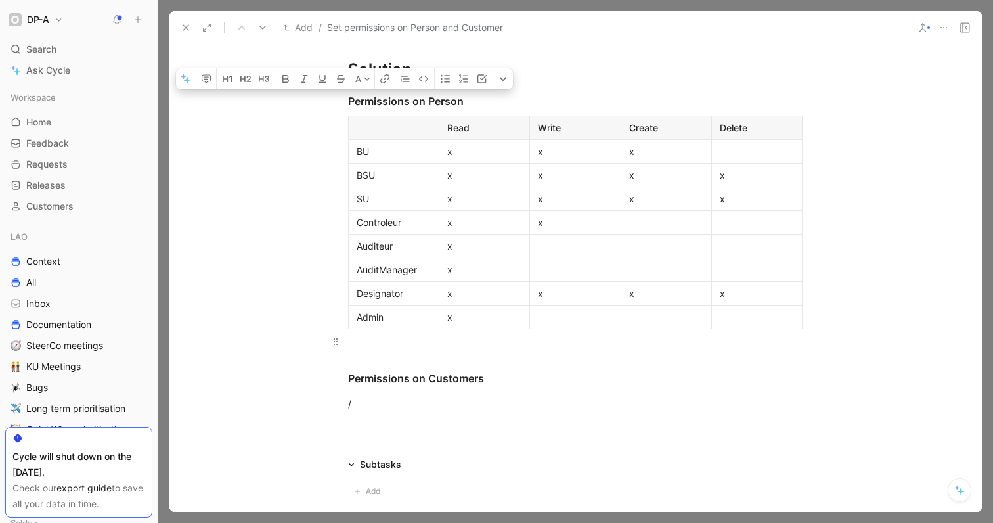
drag, startPoint x: 347, startPoint y: 102, endPoint x: 351, endPoint y: 349, distance: 246.2
click at [350, 349] on div "Solution Permissions on Person Read Write Create Delete BU x x x BSU x x x x SU…" at bounding box center [575, 233] width 813 height 383
copy div "Permissions on Person Read Write Create Delete BU x x x BSU x x x x SU x x x x …"
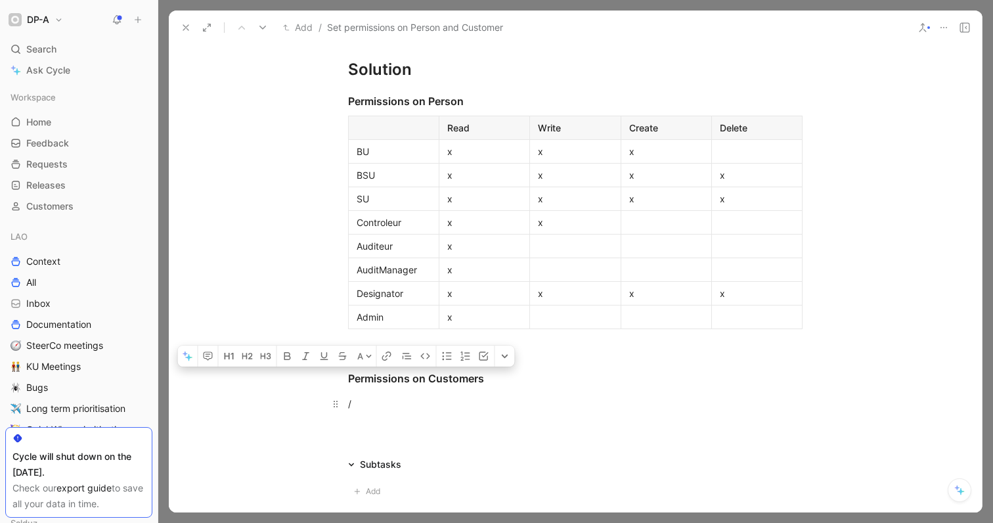
drag, startPoint x: 346, startPoint y: 375, endPoint x: 359, endPoint y: 407, distance: 34.1
click at [359, 407] on div "Solution Permissions on Person Read Write Create Delete BU x x x BSU x x x x SU…" at bounding box center [575, 233] width 813 height 383
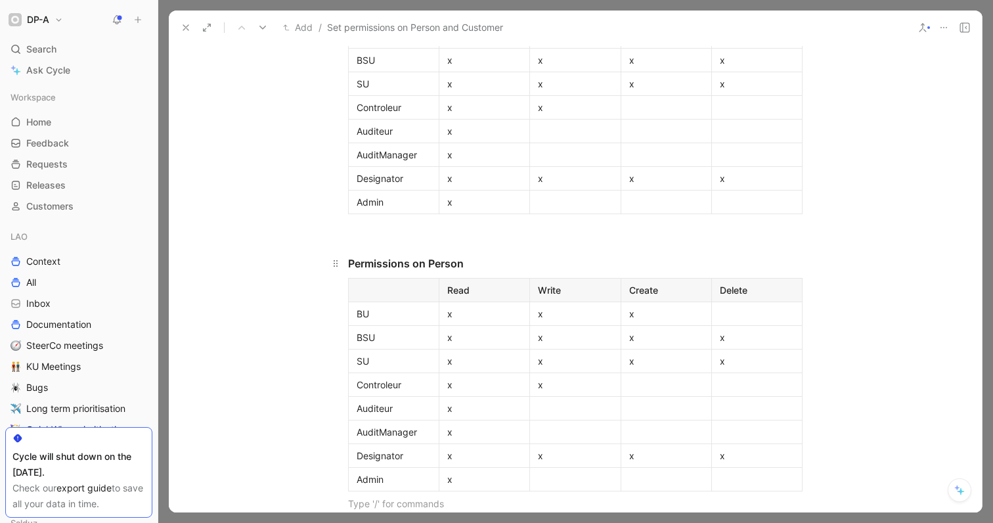
click at [444, 261] on div "Permissions on Person" at bounding box center [575, 263] width 454 height 16
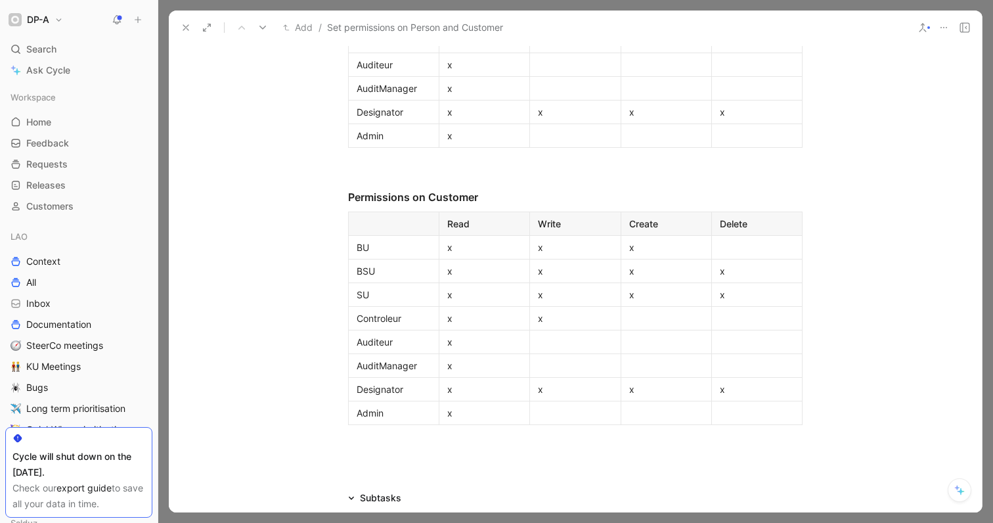
scroll to position [485, 0]
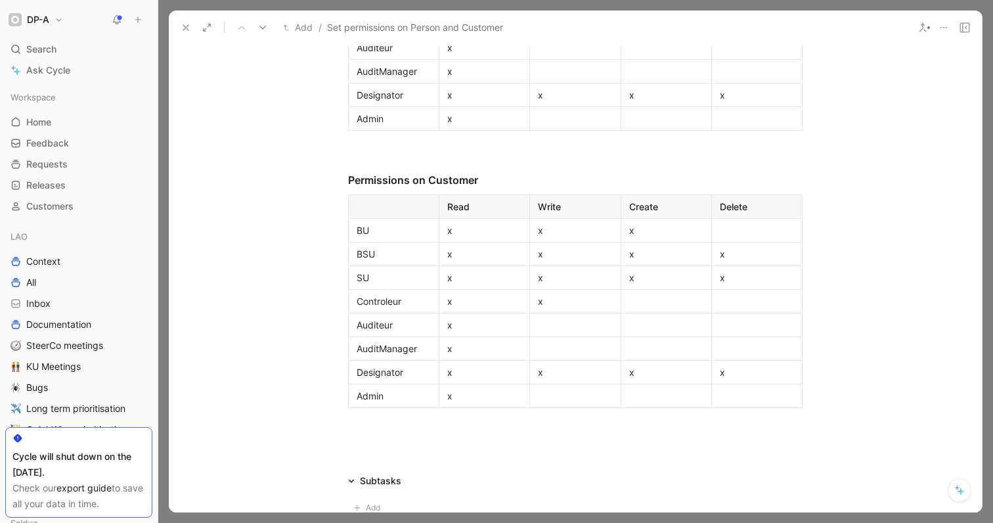
click at [715, 398] on p at bounding box center [756, 396] width 85 height 18
click at [482, 247] on div "x" at bounding box center [484, 254] width 74 height 14
click at [547, 234] on div "x" at bounding box center [575, 230] width 74 height 14
click at [645, 230] on div "x" at bounding box center [666, 230] width 74 height 14
click at [582, 235] on div at bounding box center [575, 230] width 74 height 14
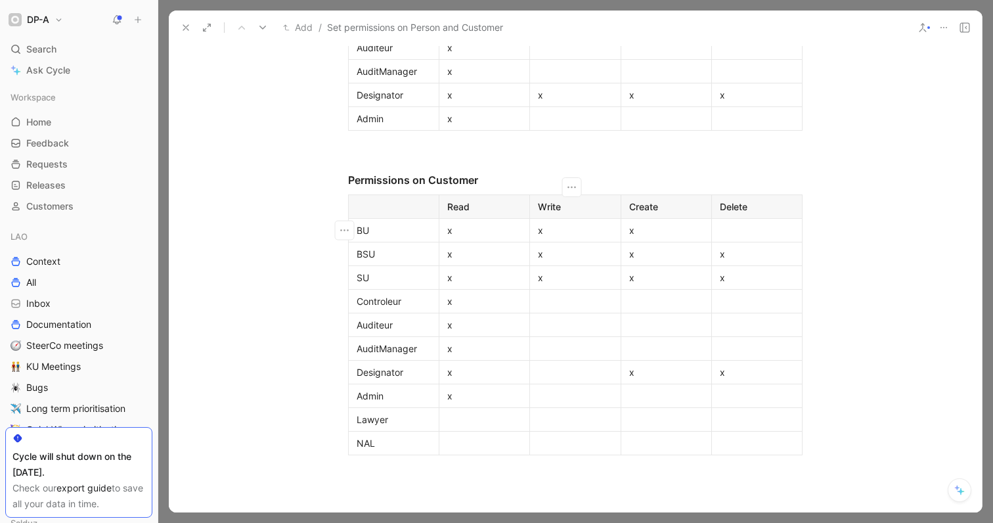
click at [564, 231] on div "x" at bounding box center [575, 230] width 74 height 14
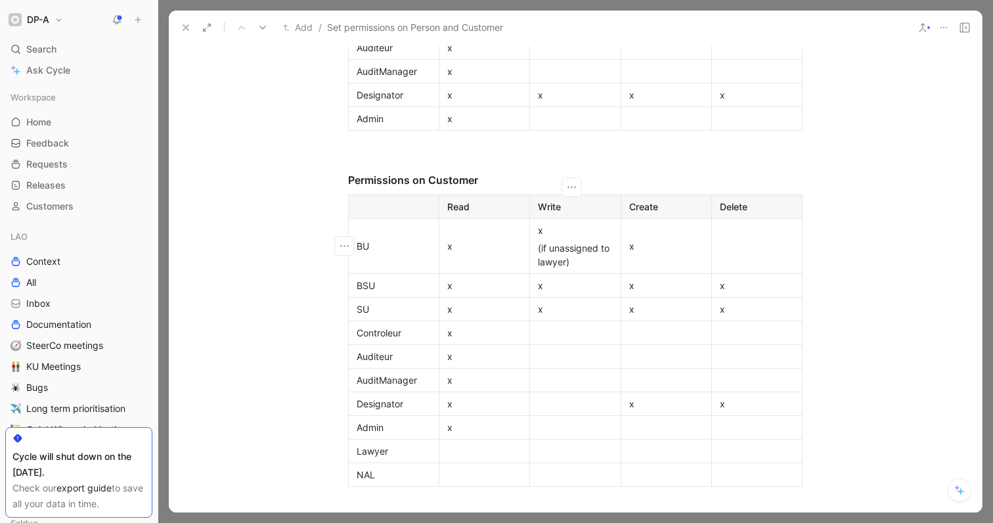
click at [533, 249] on p "(if unassigned to lawyer)" at bounding box center [574, 255] width 85 height 32
copy div "(if unassigned to lawyer)"
click at [558, 287] on div "x" at bounding box center [575, 285] width 74 height 14
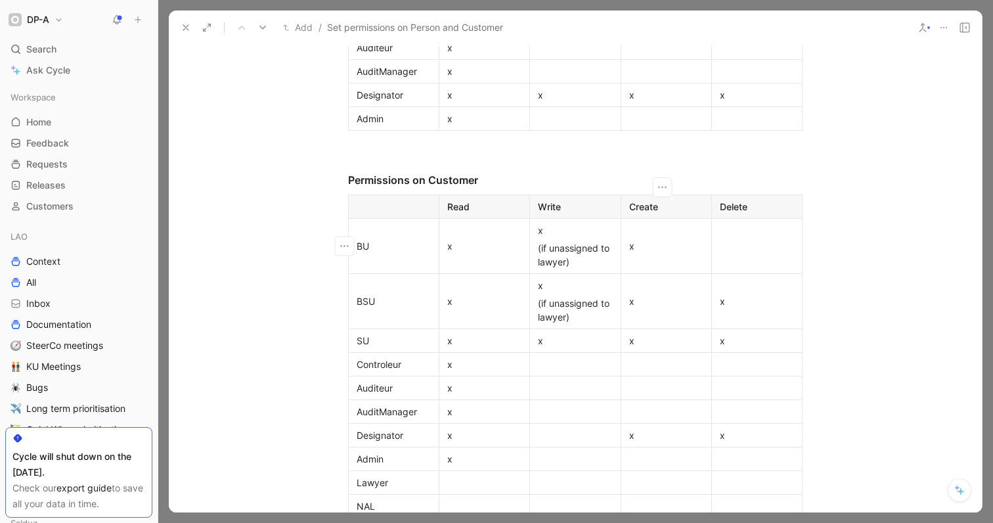
click at [678, 251] on div "x" at bounding box center [666, 246] width 74 height 14
click at [754, 250] on div at bounding box center [756, 246] width 74 height 14
click at [753, 302] on div "x" at bounding box center [756, 301] width 74 height 14
click at [769, 345] on div "x" at bounding box center [756, 340] width 74 height 14
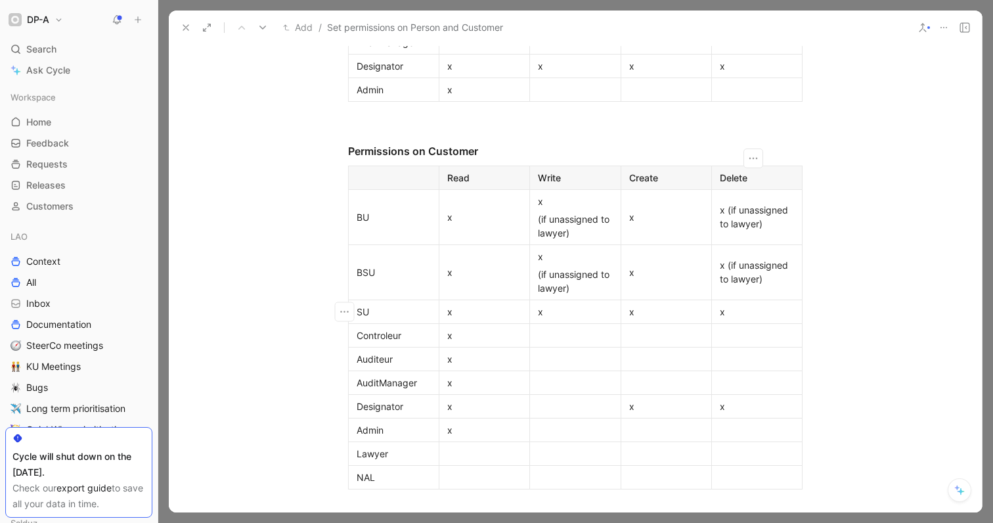
scroll to position [527, 0]
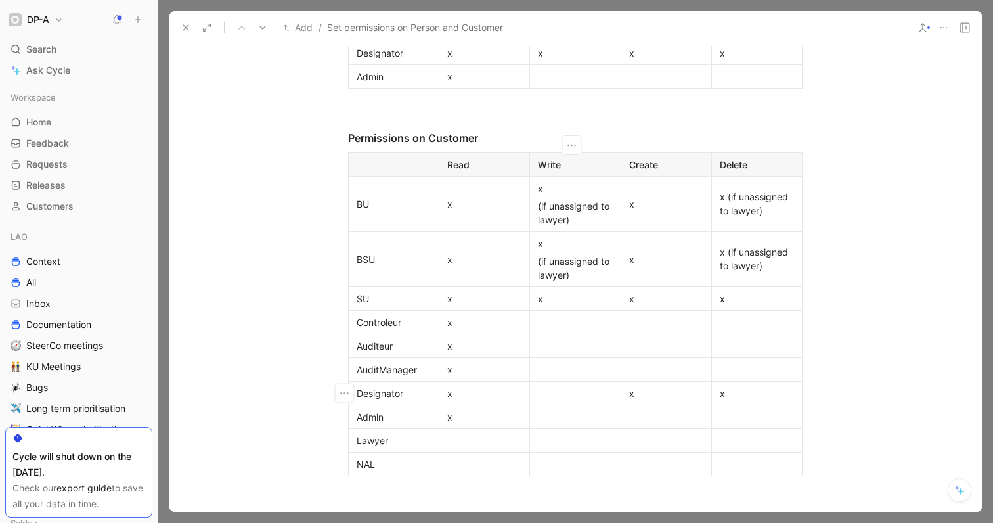
click at [574, 393] on div at bounding box center [575, 393] width 74 height 14
click at [657, 402] on div "x" at bounding box center [666, 400] width 74 height 14
click at [750, 406] on div "x" at bounding box center [756, 400] width 74 height 14
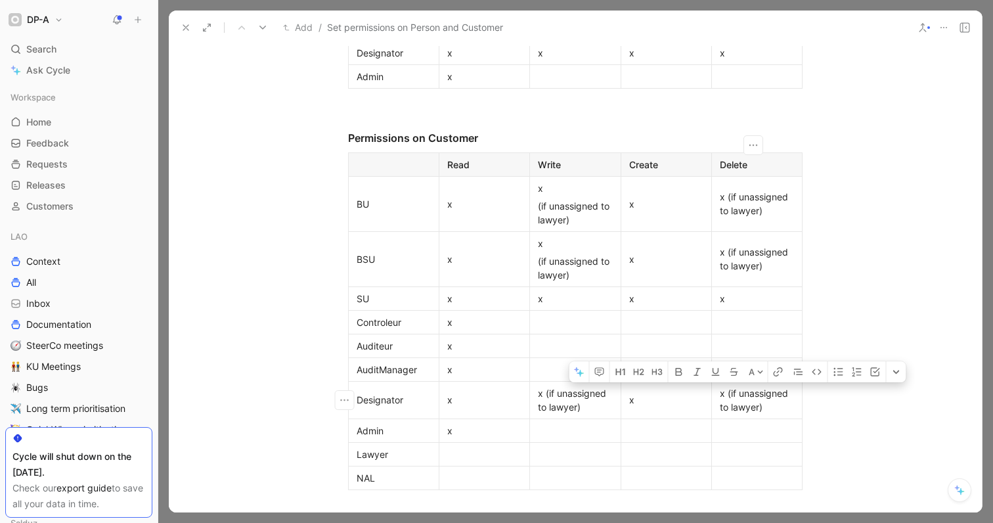
click at [719, 391] on div "x (if unassigned to lawyer)" at bounding box center [756, 400] width 74 height 28
click at [744, 415] on td "x (if unassigned to lawyer)" at bounding box center [756, 399] width 91 height 37
click at [472, 452] on div at bounding box center [484, 454] width 74 height 14
click at [472, 476] on div at bounding box center [484, 478] width 74 height 14
click at [570, 452] on div at bounding box center [575, 454] width 74 height 14
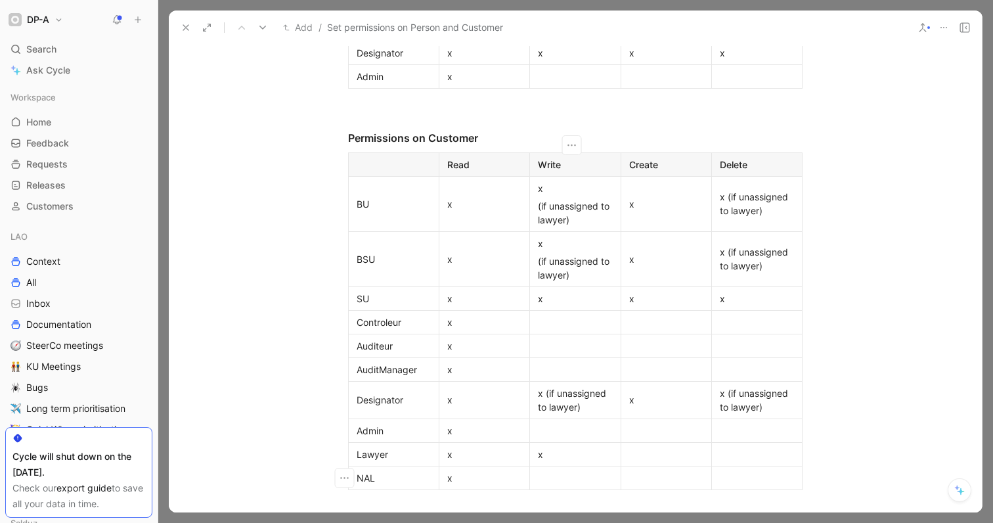
click at [567, 482] on div at bounding box center [575, 478] width 74 height 14
click at [658, 447] on div at bounding box center [666, 454] width 74 height 14
click at [670, 482] on div at bounding box center [666, 478] width 74 height 14
click at [742, 452] on div at bounding box center [756, 454] width 74 height 14
click at [739, 480] on div at bounding box center [756, 478] width 74 height 14
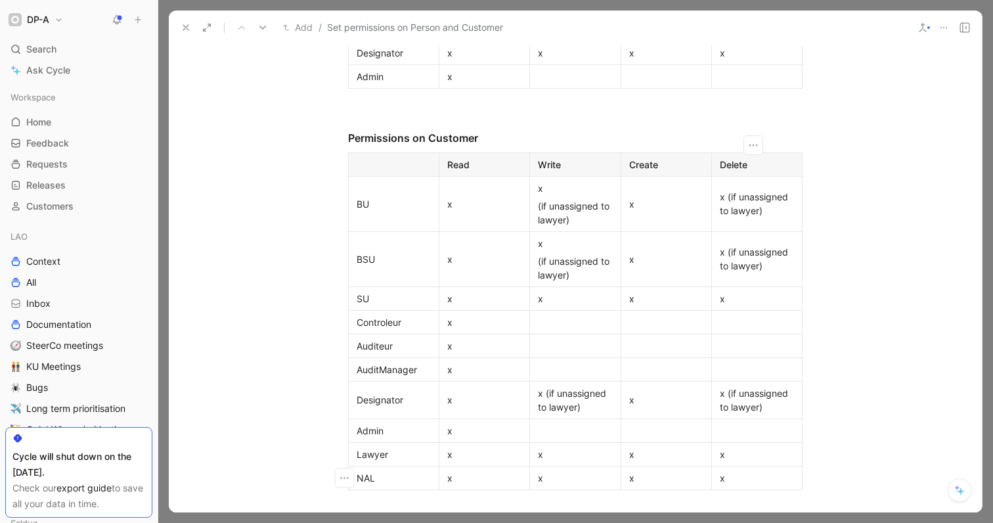
click at [576, 451] on div "x" at bounding box center [575, 454] width 74 height 14
click at [542, 452] on div "x (if assigned to him)" at bounding box center [575, 461] width 74 height 28
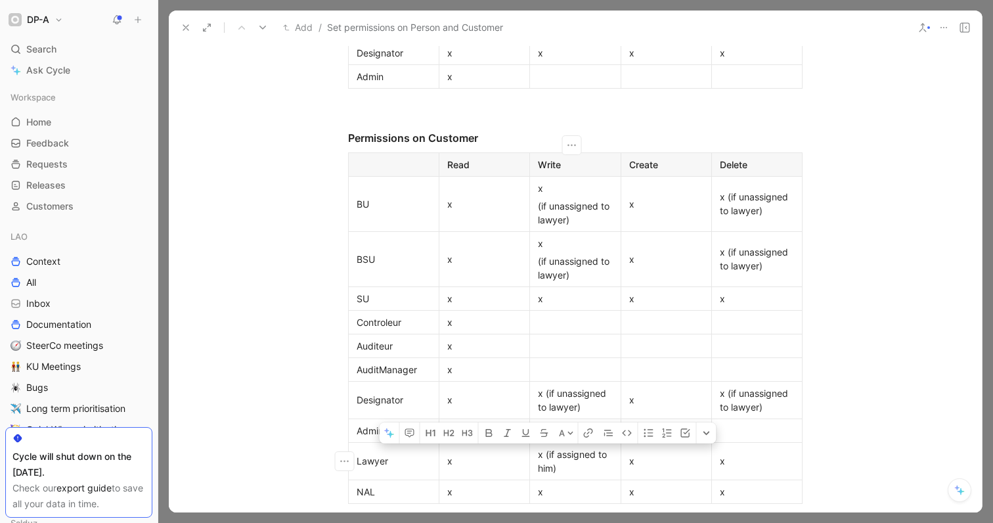
copy div "(if assigned to him)"
click at [553, 491] on div "x" at bounding box center [575, 491] width 74 height 14
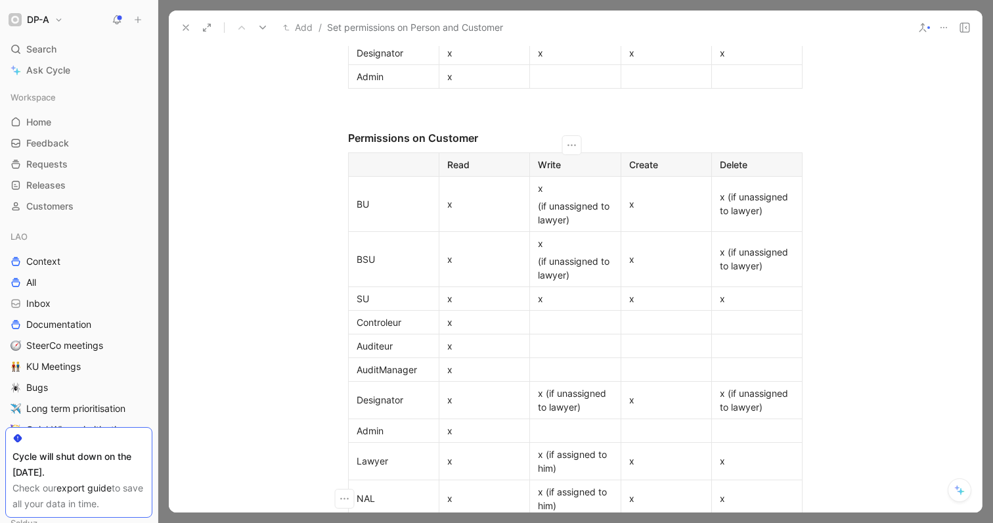
click at [643, 460] on div "x" at bounding box center [666, 461] width 74 height 14
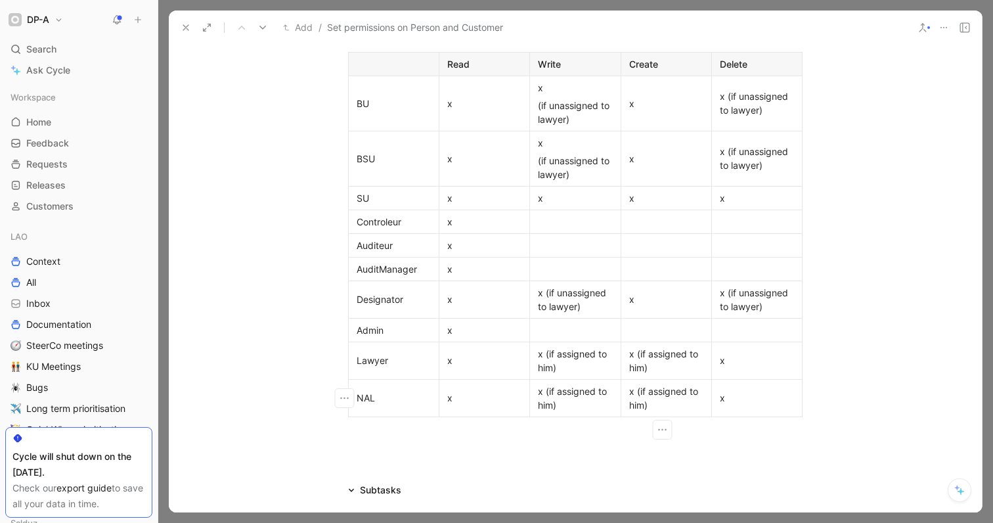
scroll to position [630, 0]
click at [746, 360] on div "x" at bounding box center [756, 358] width 74 height 14
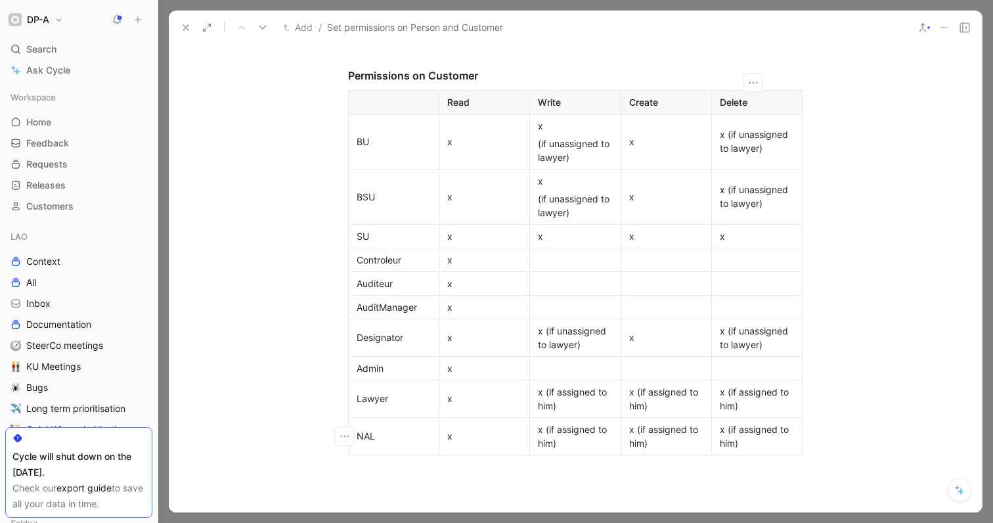
scroll to position [0, 0]
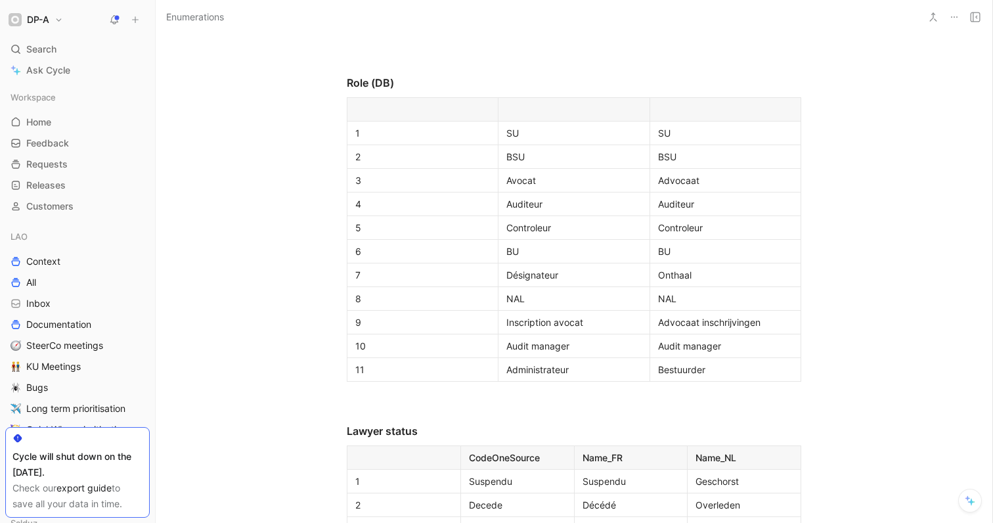
scroll to position [2154, 0]
